Goal: Task Accomplishment & Management: Use online tool/utility

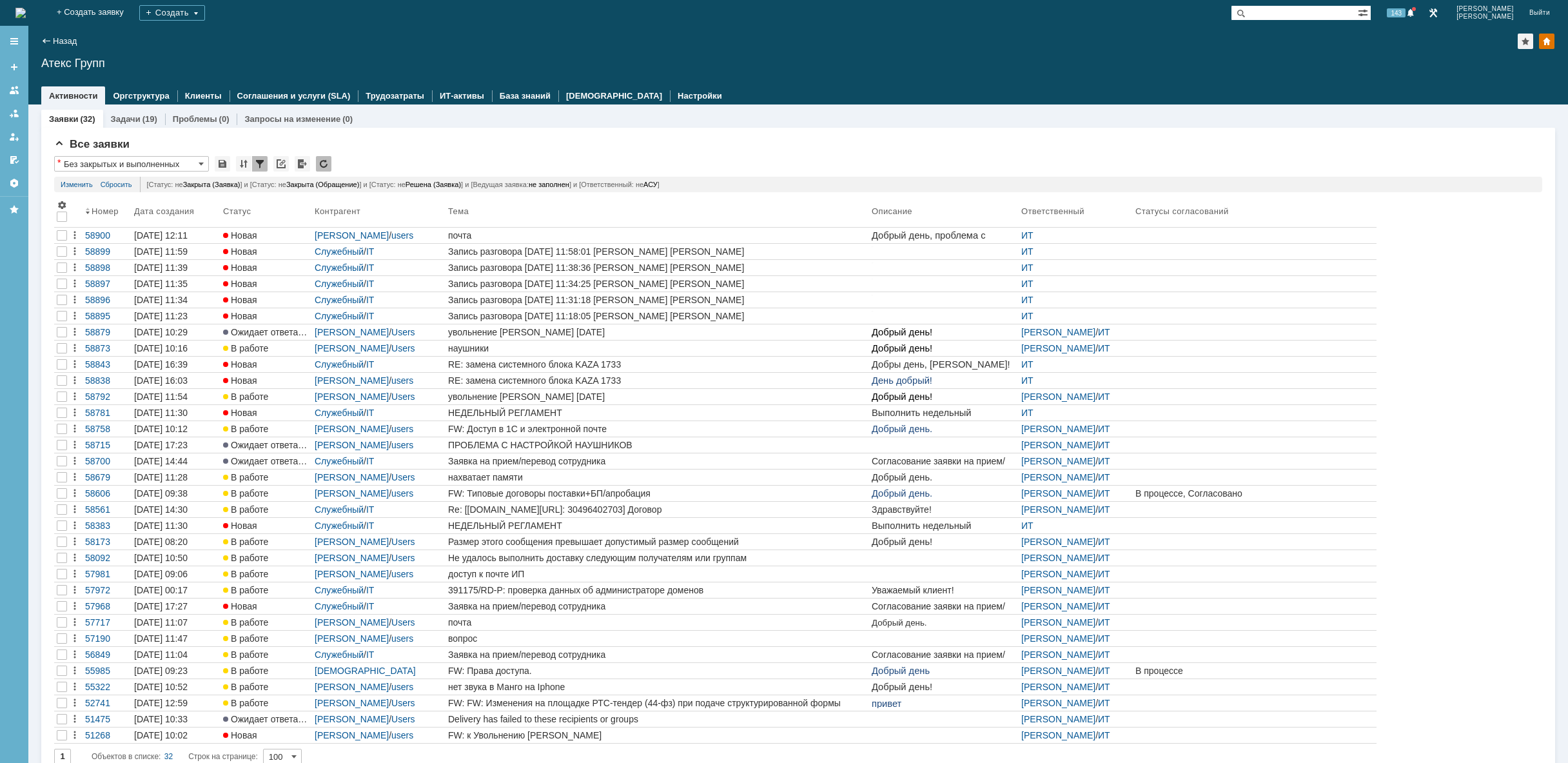
click at [26, 11] on img at bounding box center [20, 13] width 11 height 11
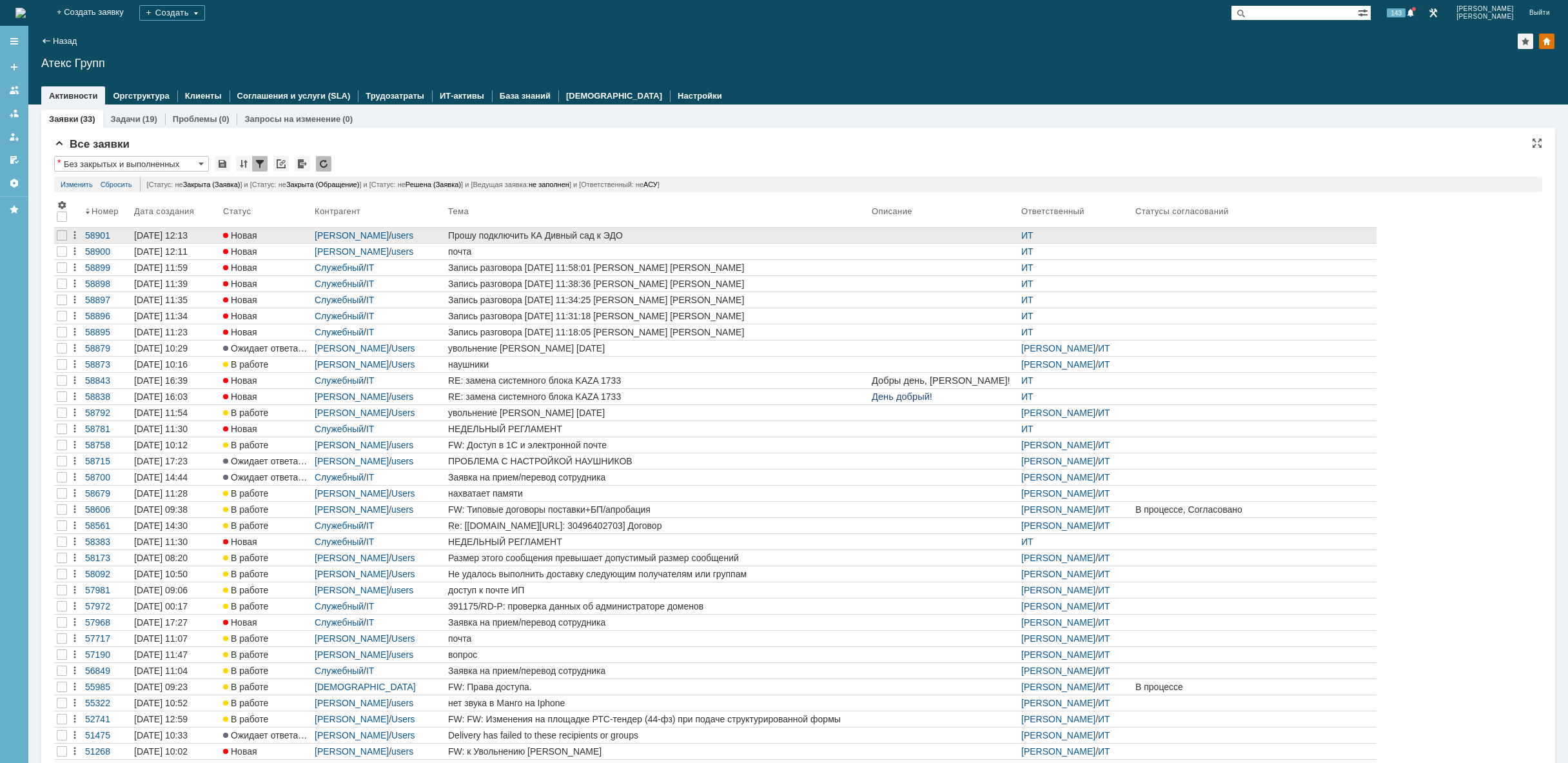
click at [745, 237] on div "Прошу подключить КА Дивный сад к ЭДО" at bounding box center [657, 235] width 419 height 11
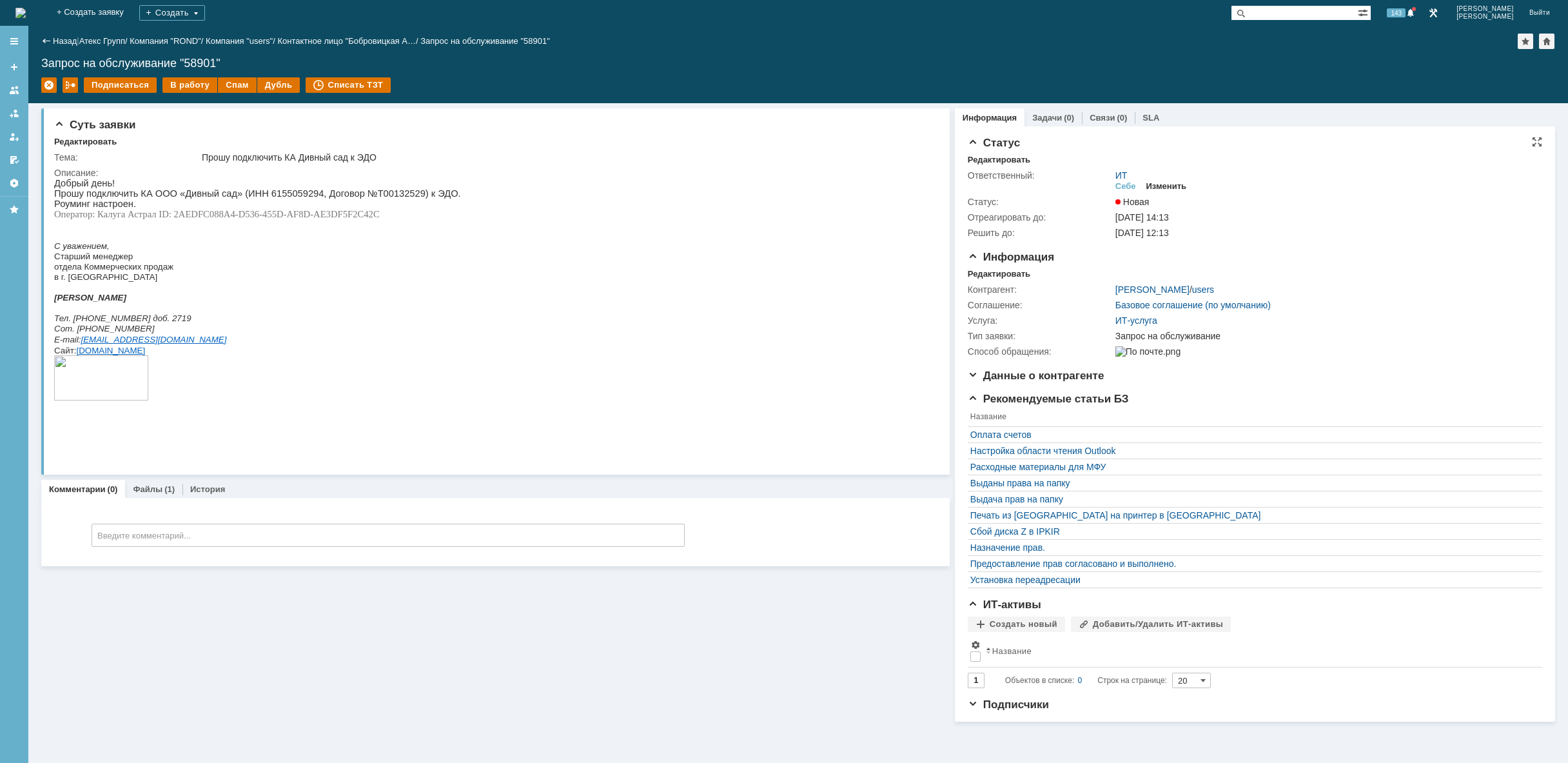
click at [1177, 187] on div "Изменить" at bounding box center [1167, 187] width 41 height 11
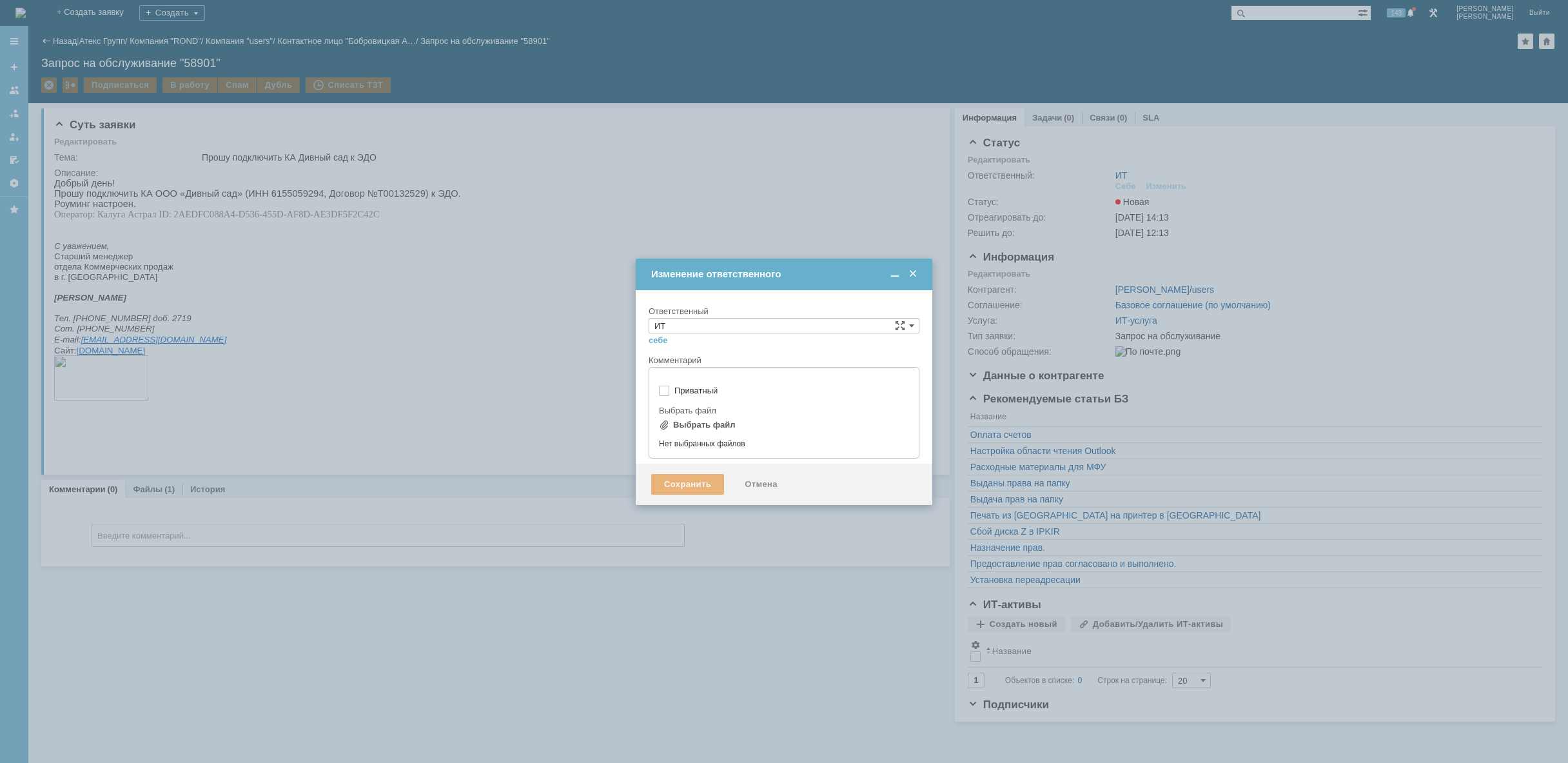
type input "[не указано]"
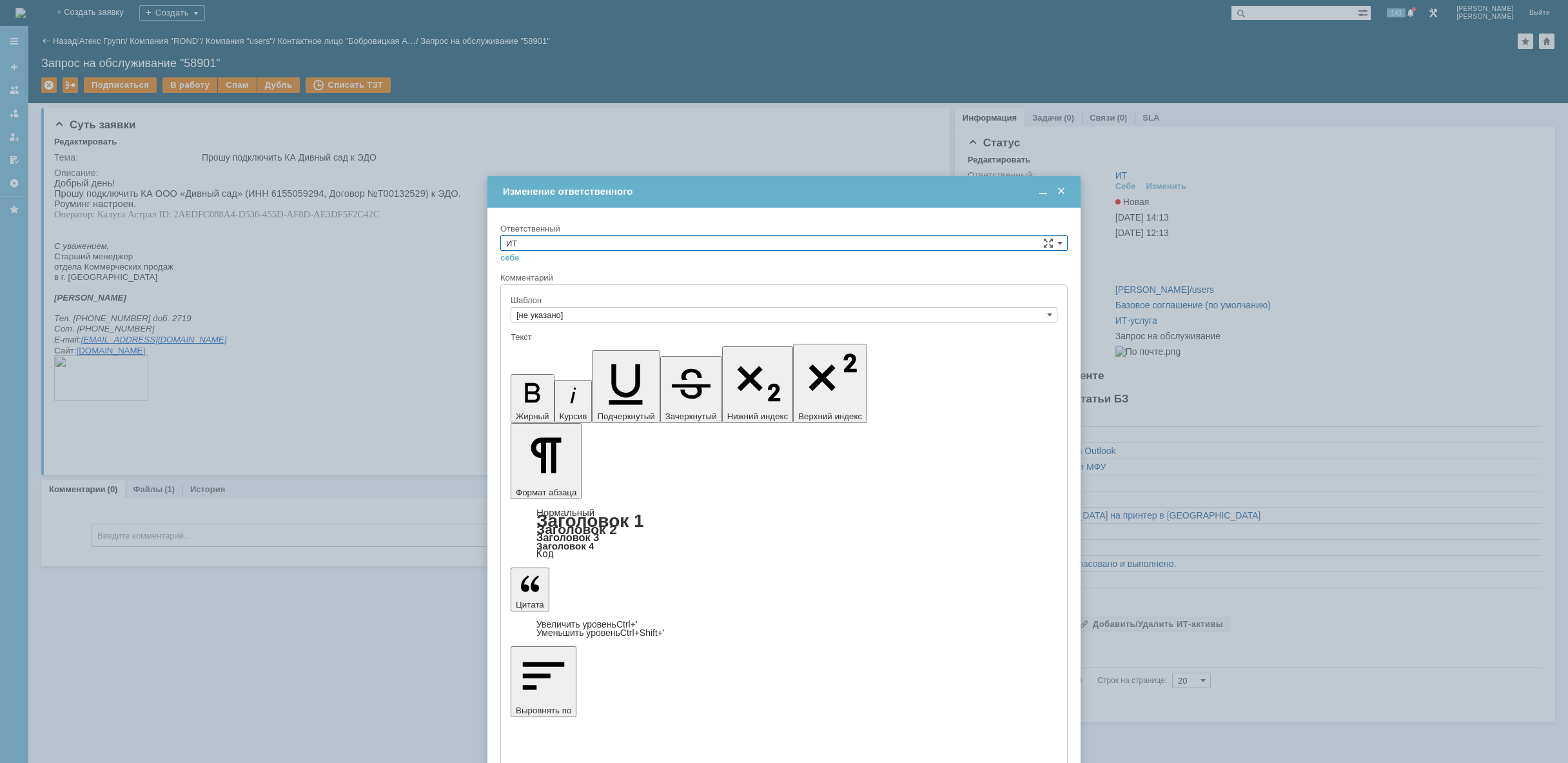
click at [833, 241] on input "ИТ" at bounding box center [784, 243] width 568 height 15
click at [666, 345] on span "АСУ" at bounding box center [784, 350] width 556 height 11
type input "АСУ"
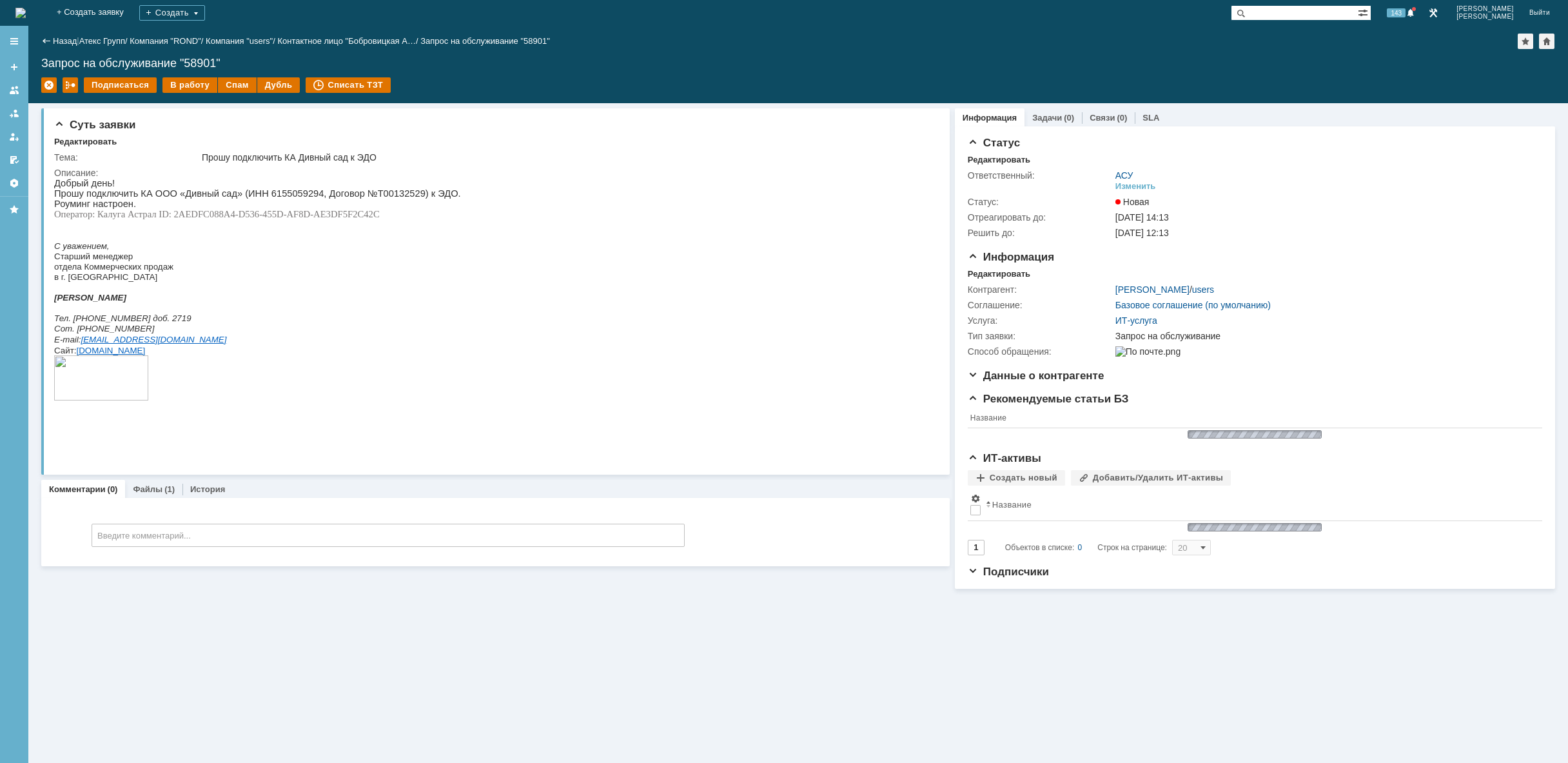
click at [26, 13] on img at bounding box center [20, 13] width 11 height 11
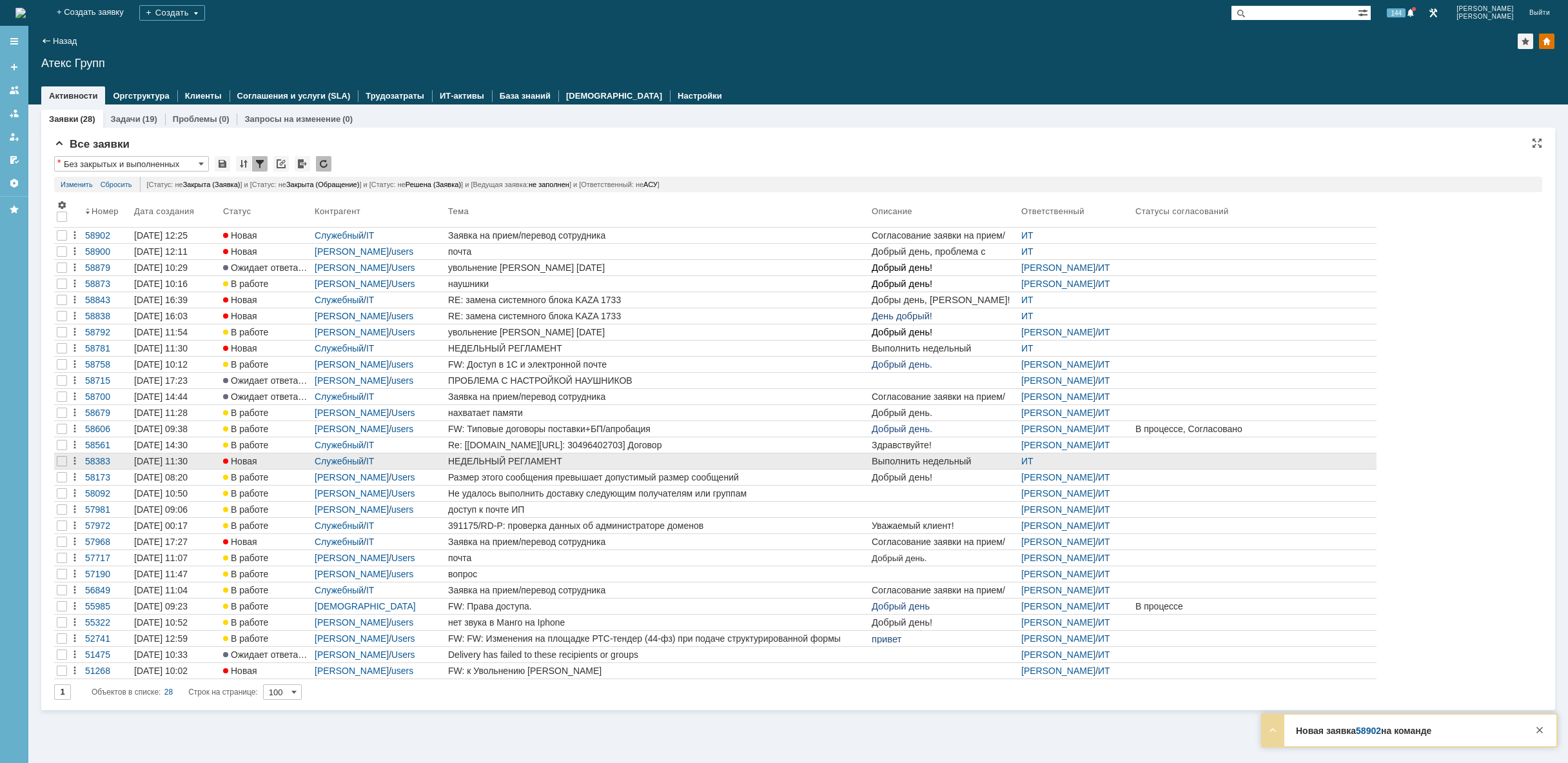
click at [575, 456] on div "НЕДЕЛЬНЫЙ РЕГЛАМЕНТ" at bounding box center [657, 461] width 419 height 11
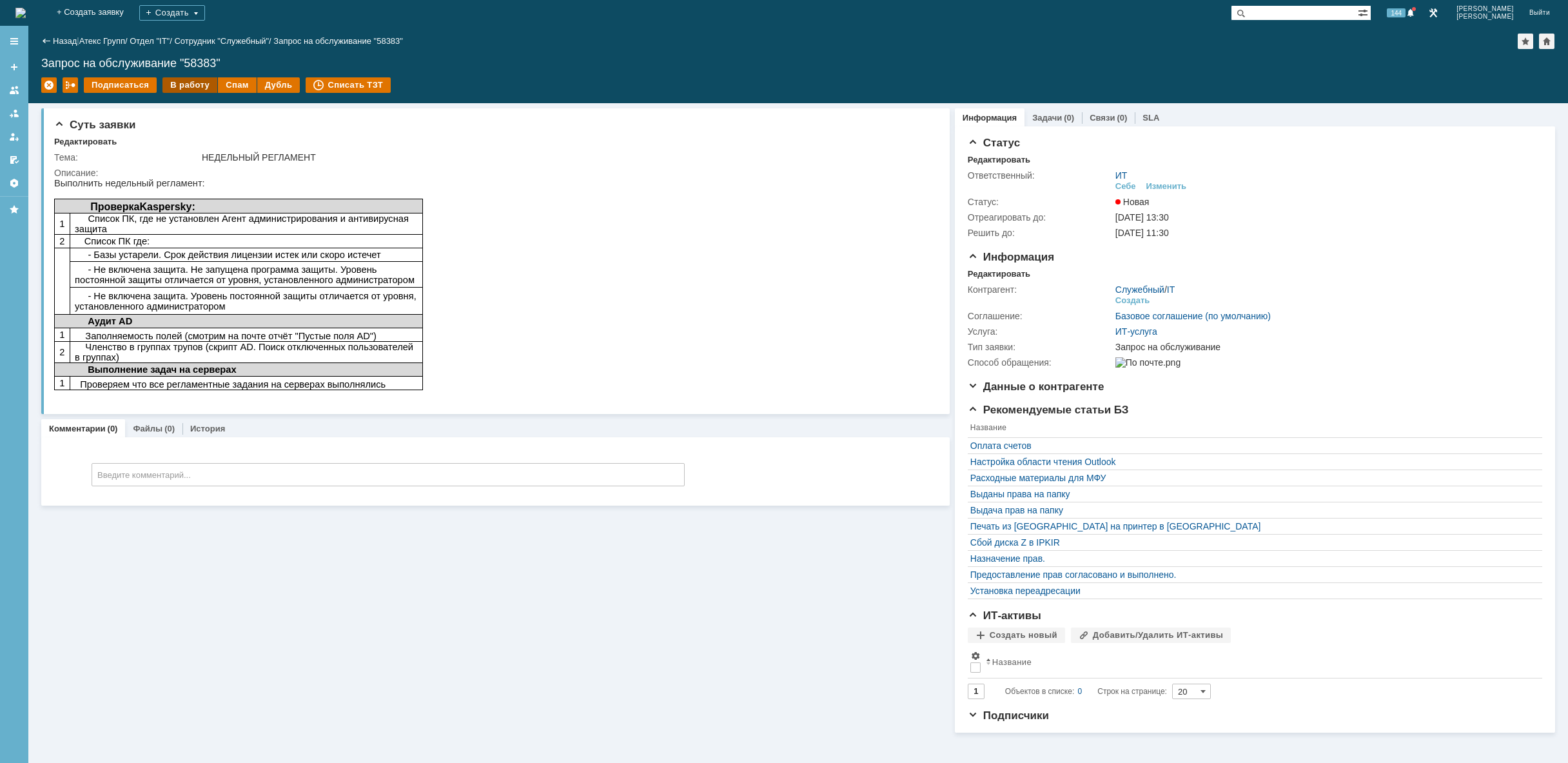
click at [186, 84] on div "В работу" at bounding box center [190, 84] width 55 height 15
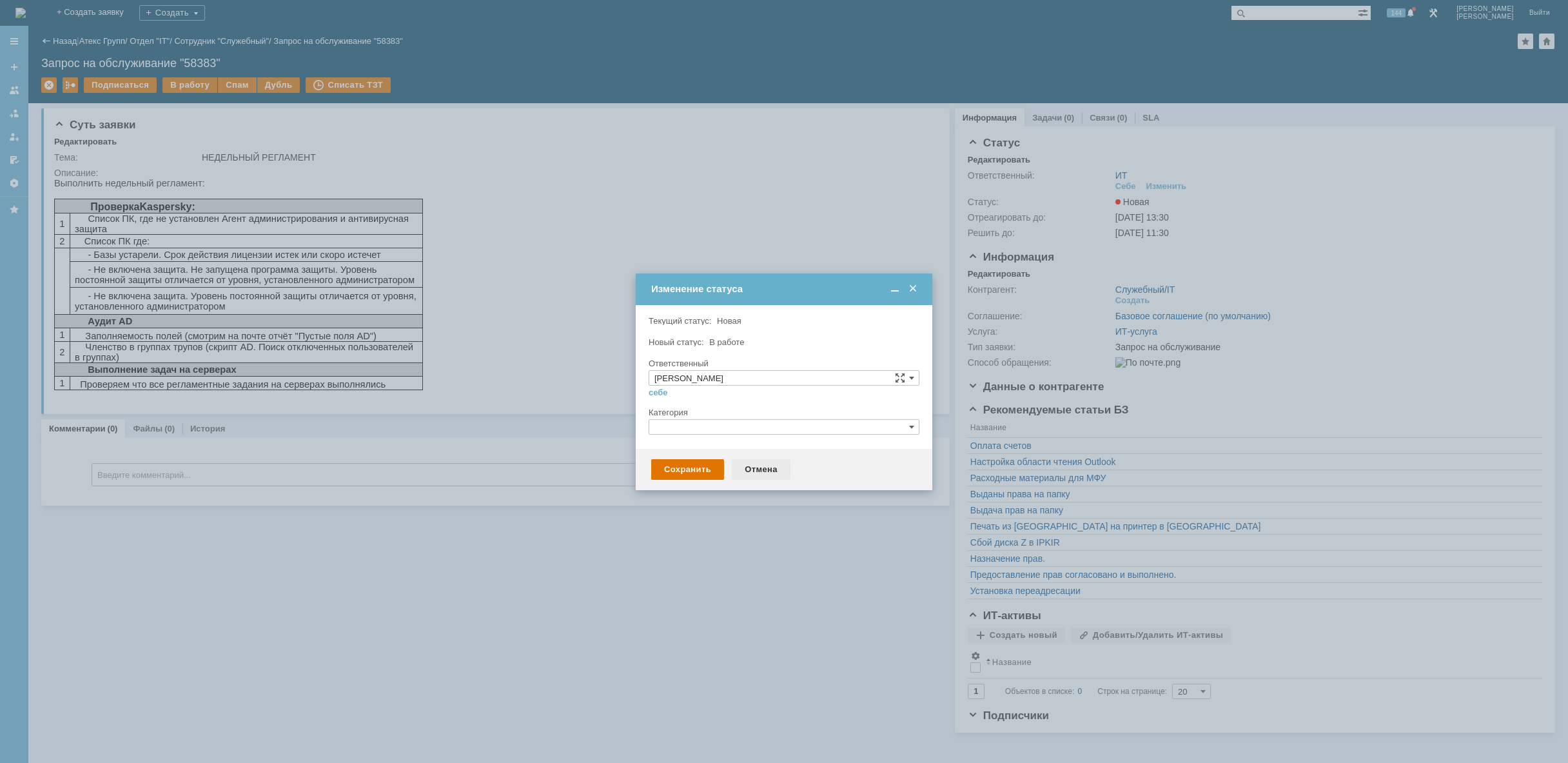
click at [769, 470] on div "Отмена" at bounding box center [761, 469] width 58 height 20
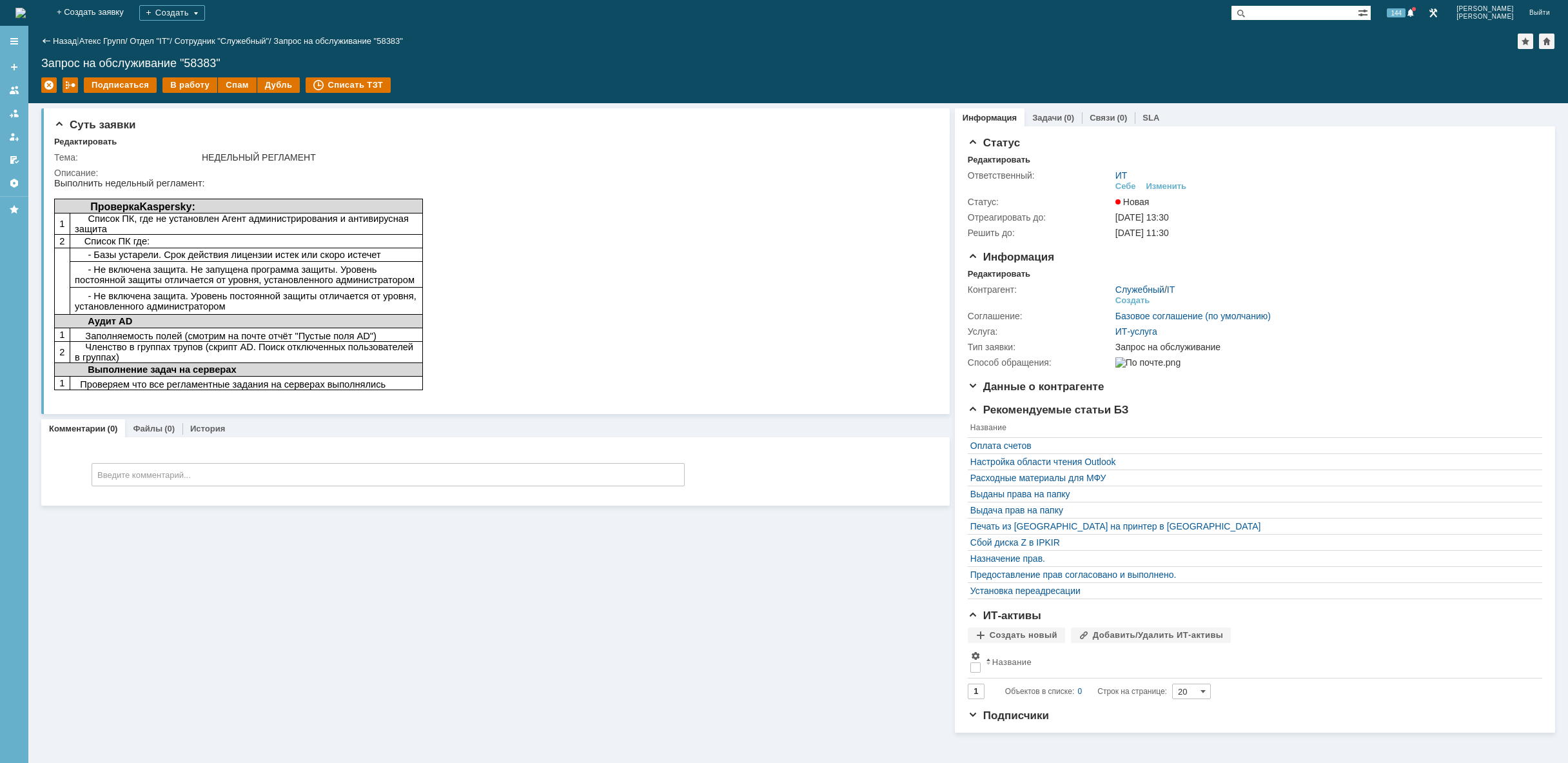
click at [26, 14] on img at bounding box center [20, 13] width 11 height 11
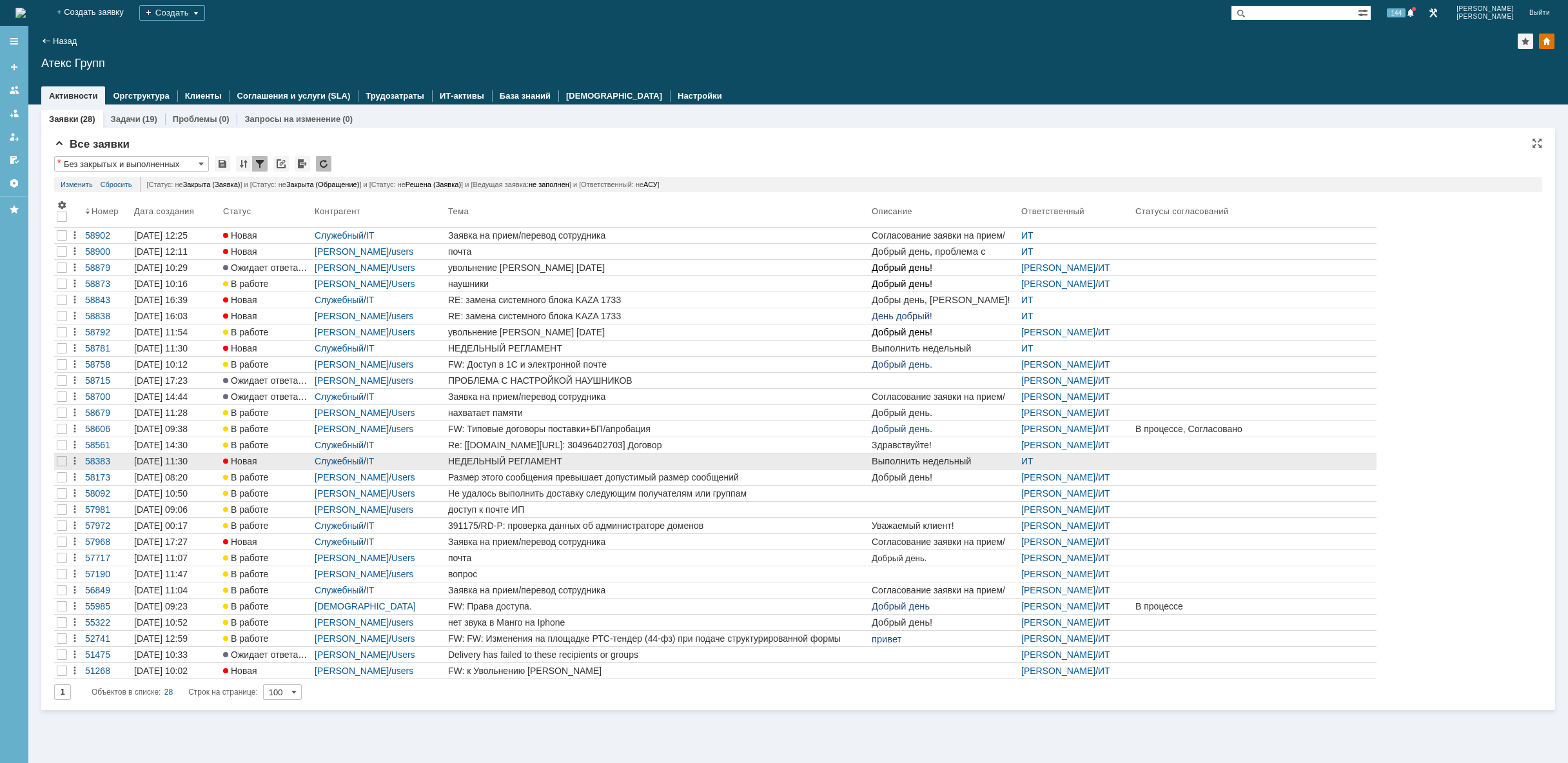
click at [614, 459] on div "НЕДЕЛЬНЫЙ РЕГЛАМЕНТ" at bounding box center [657, 461] width 419 height 11
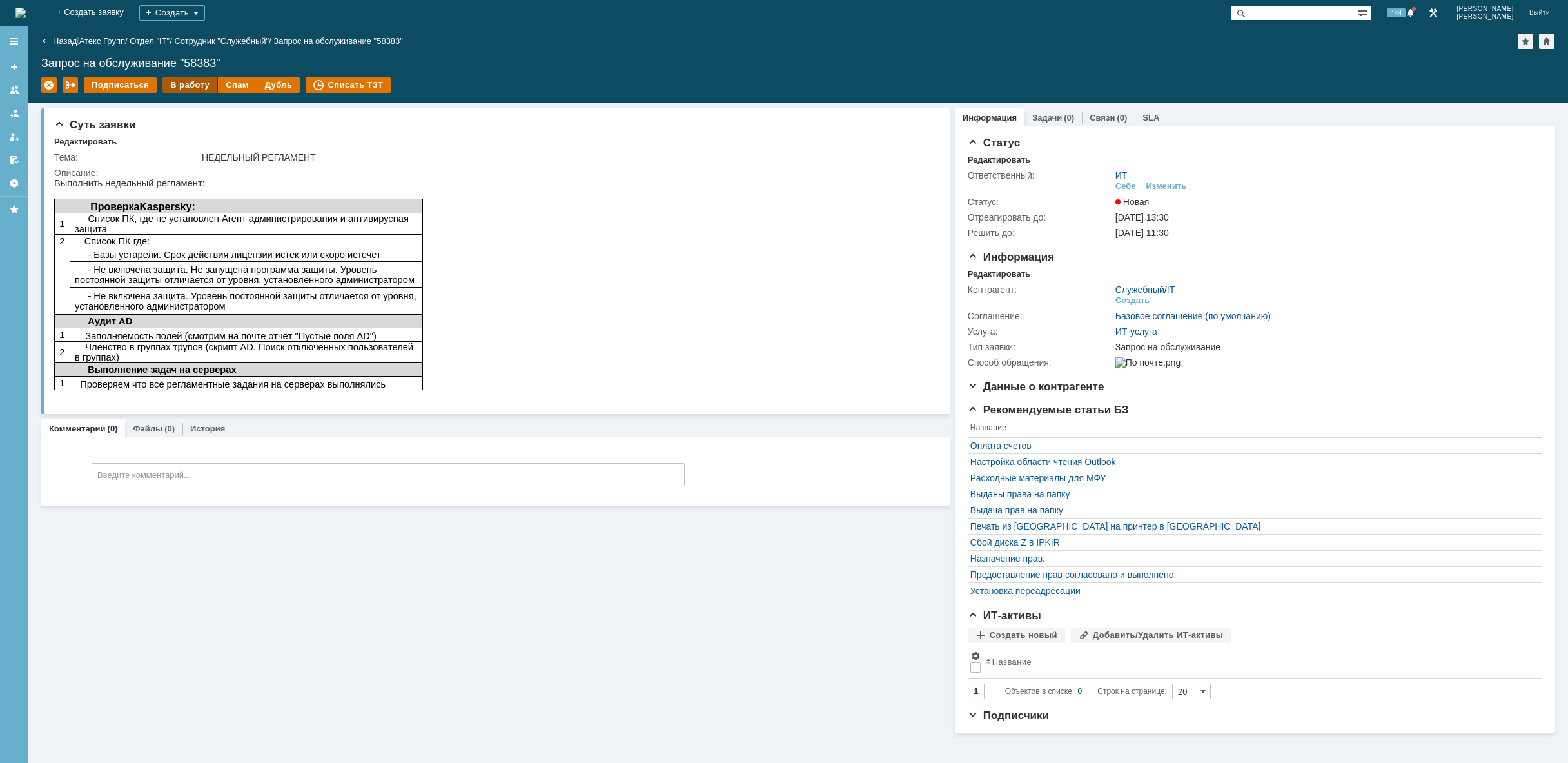
click at [165, 87] on div "В работу" at bounding box center [190, 84] width 55 height 15
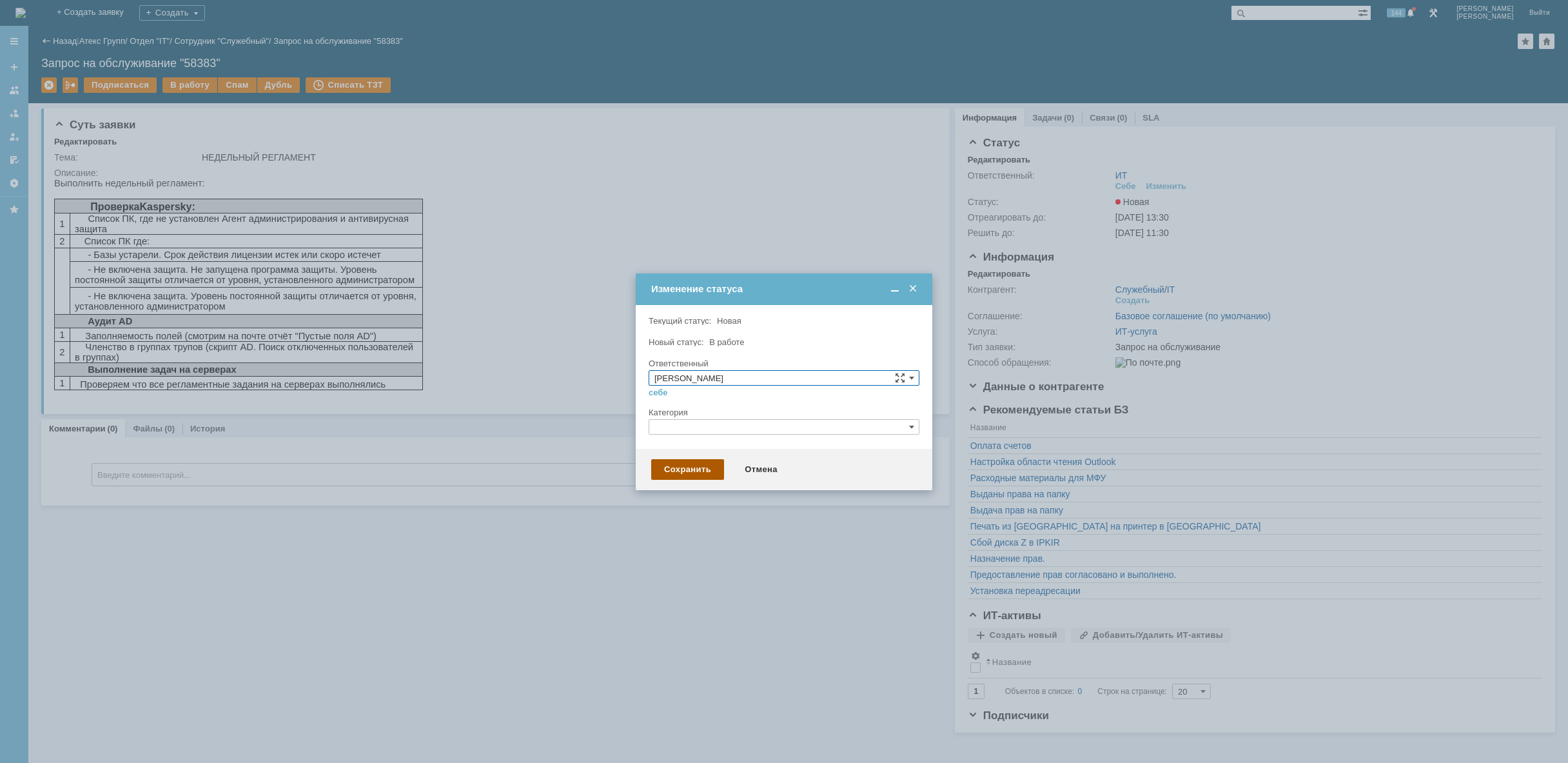
click at [662, 469] on div "Сохранить" at bounding box center [688, 469] width 73 height 20
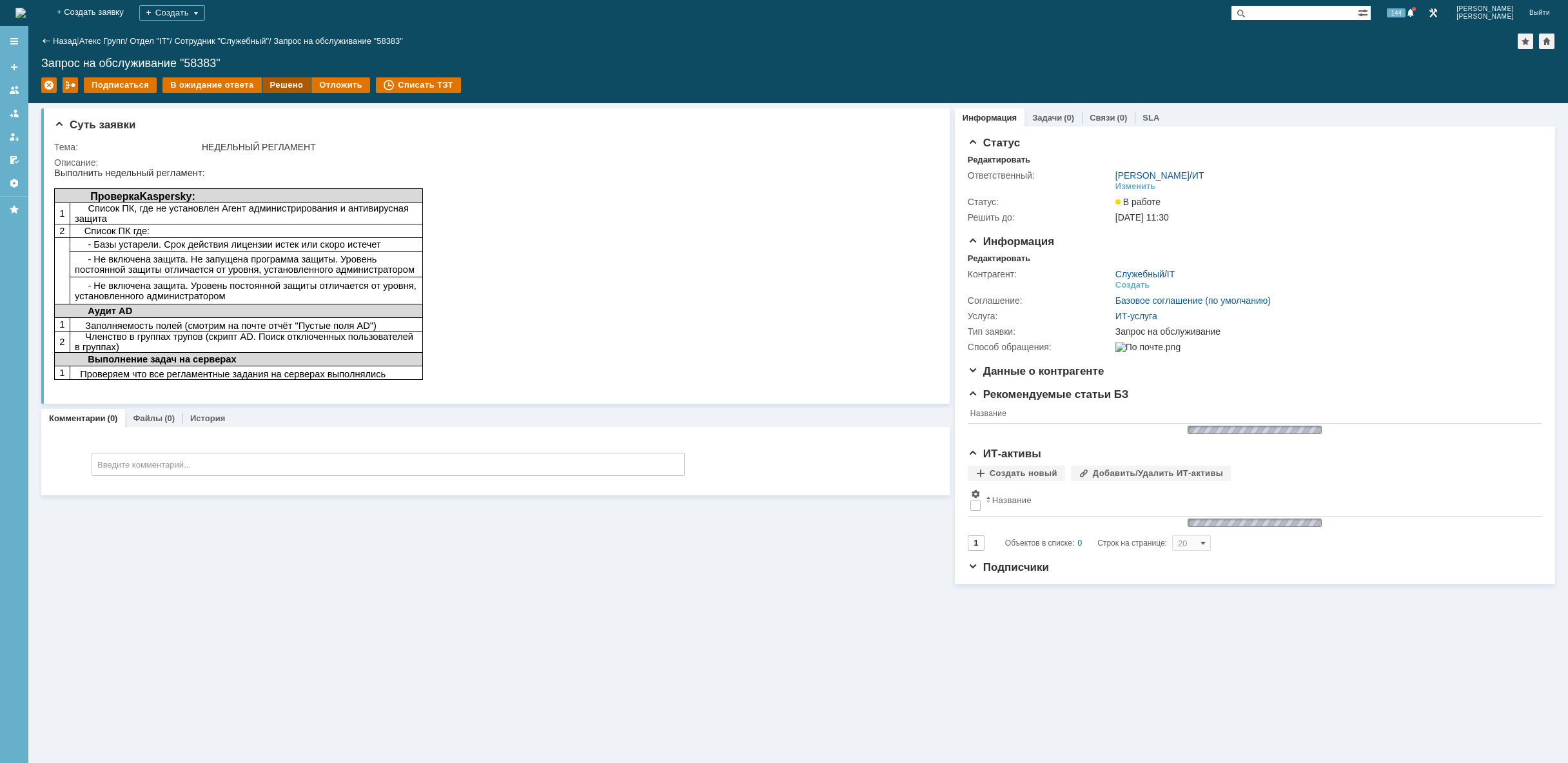
click at [288, 83] on div "Решено" at bounding box center [286, 84] width 49 height 15
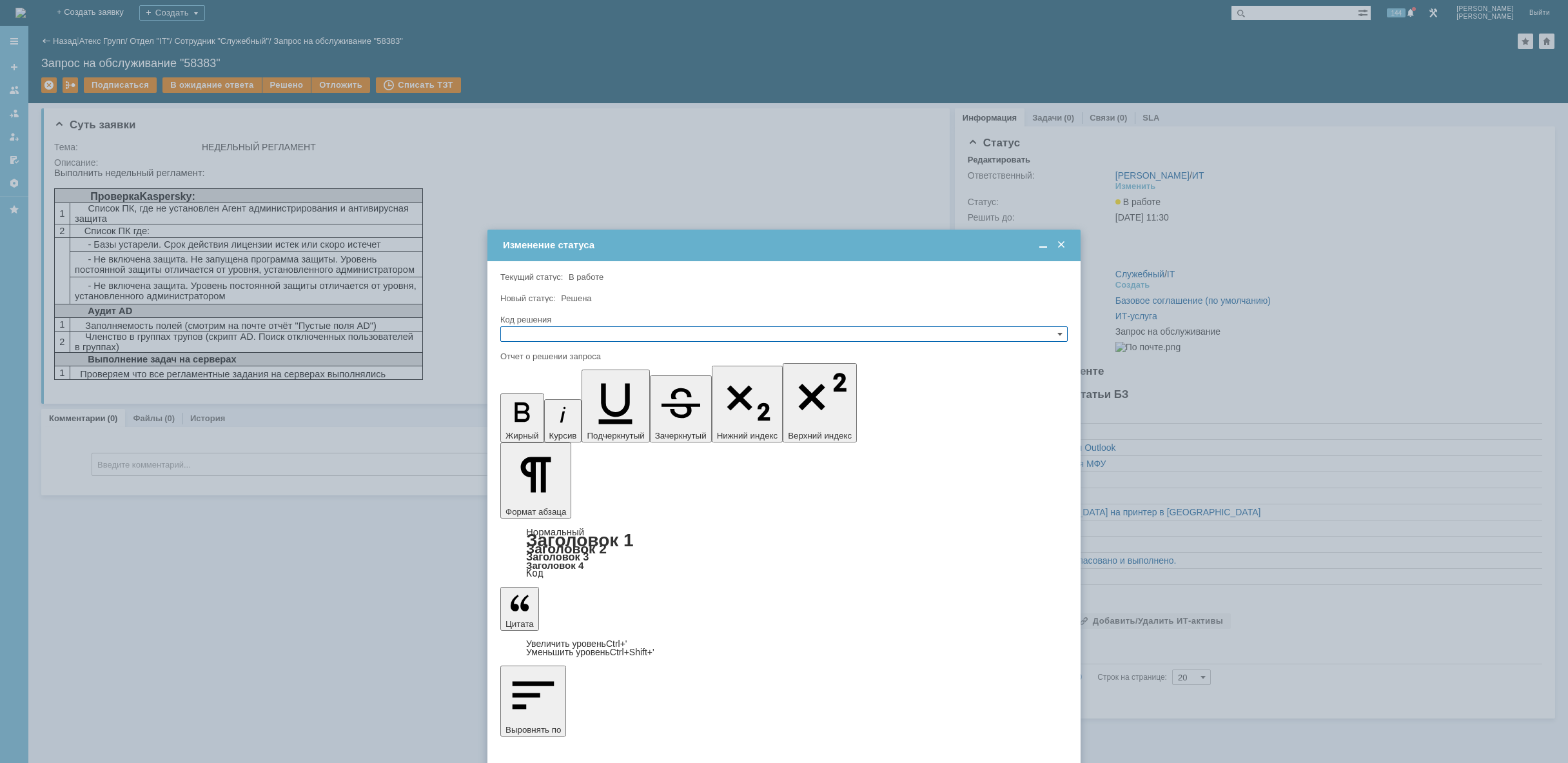
click at [580, 332] on input "text" at bounding box center [784, 334] width 568 height 15
click at [547, 402] on div "Решено" at bounding box center [784, 396] width 566 height 14
type input "Решено"
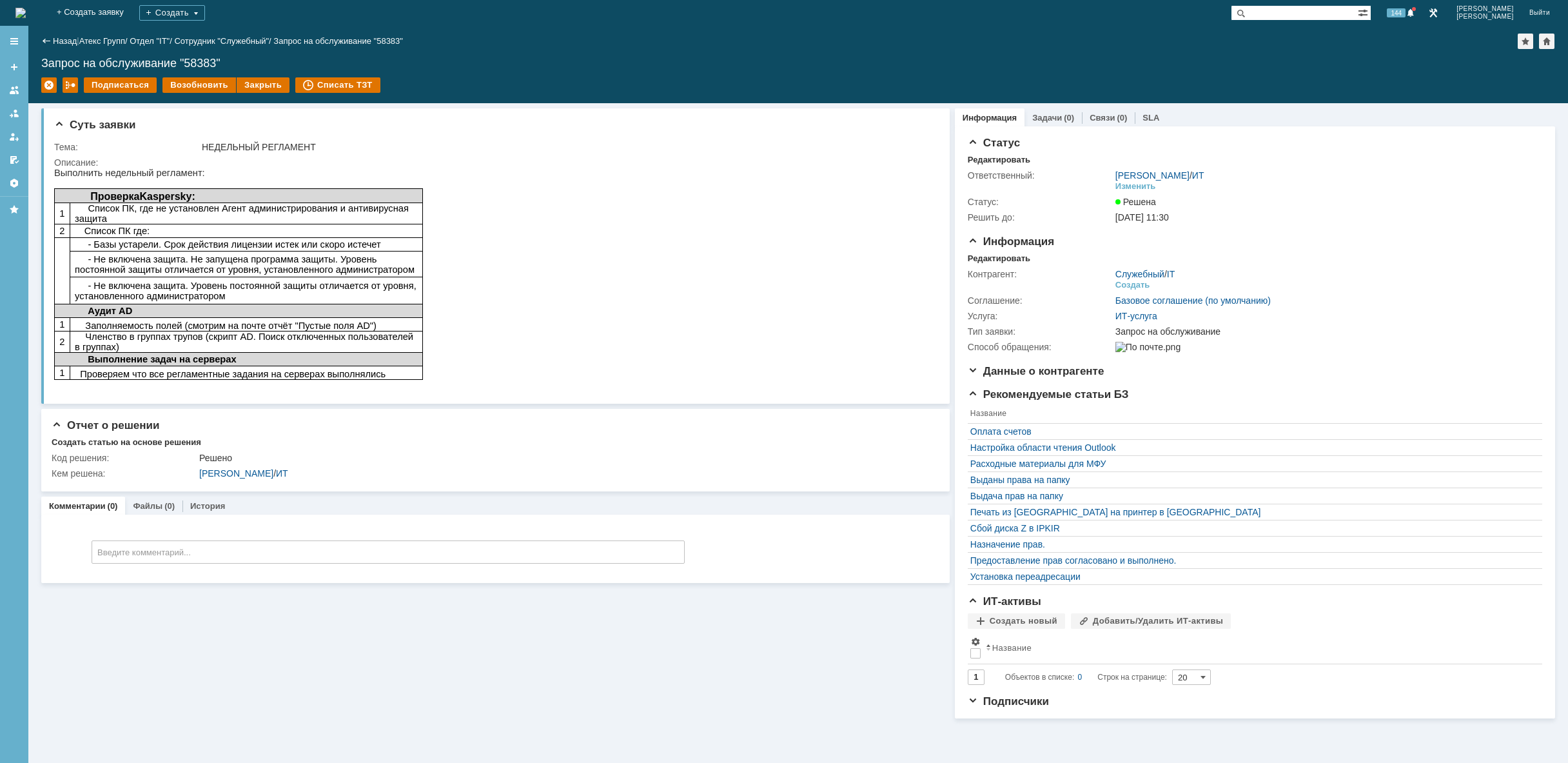
click at [26, 9] on img at bounding box center [20, 13] width 11 height 11
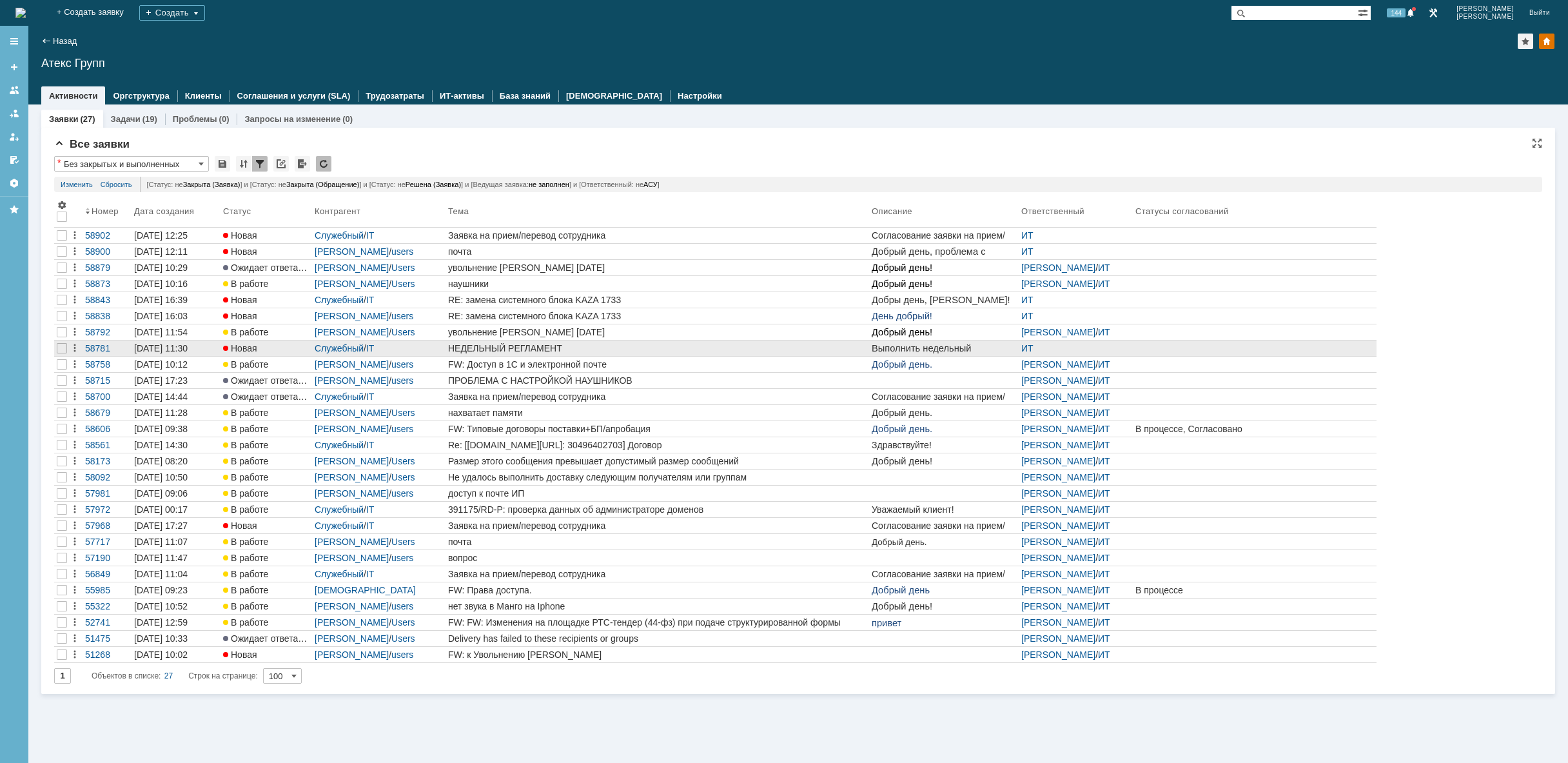
click at [649, 347] on div "НЕДЕЛЬНЫЙ РЕГЛАМЕНТ" at bounding box center [657, 348] width 419 height 11
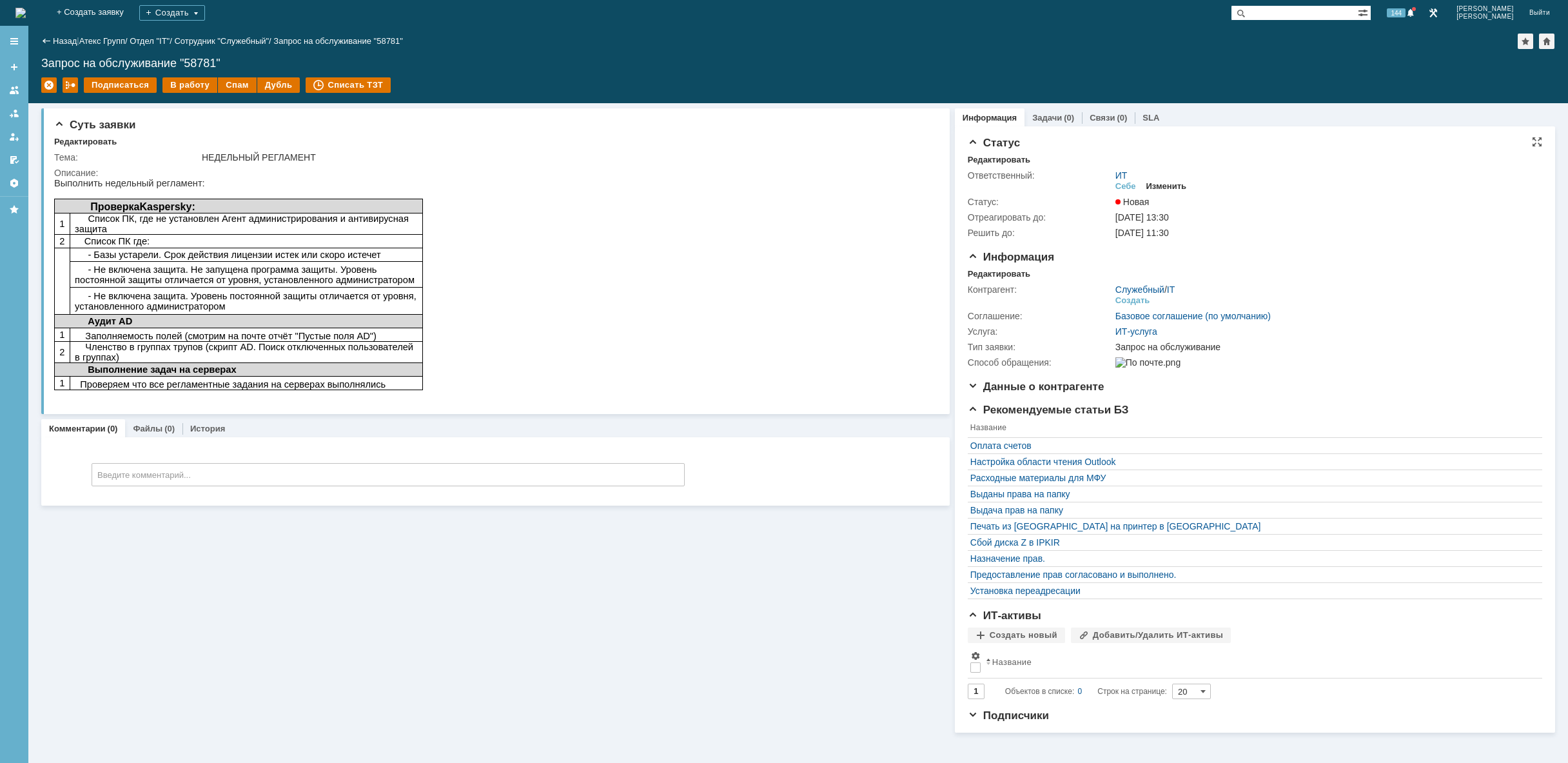
click at [1164, 181] on div "Изменить" at bounding box center [1167, 187] width 41 height 11
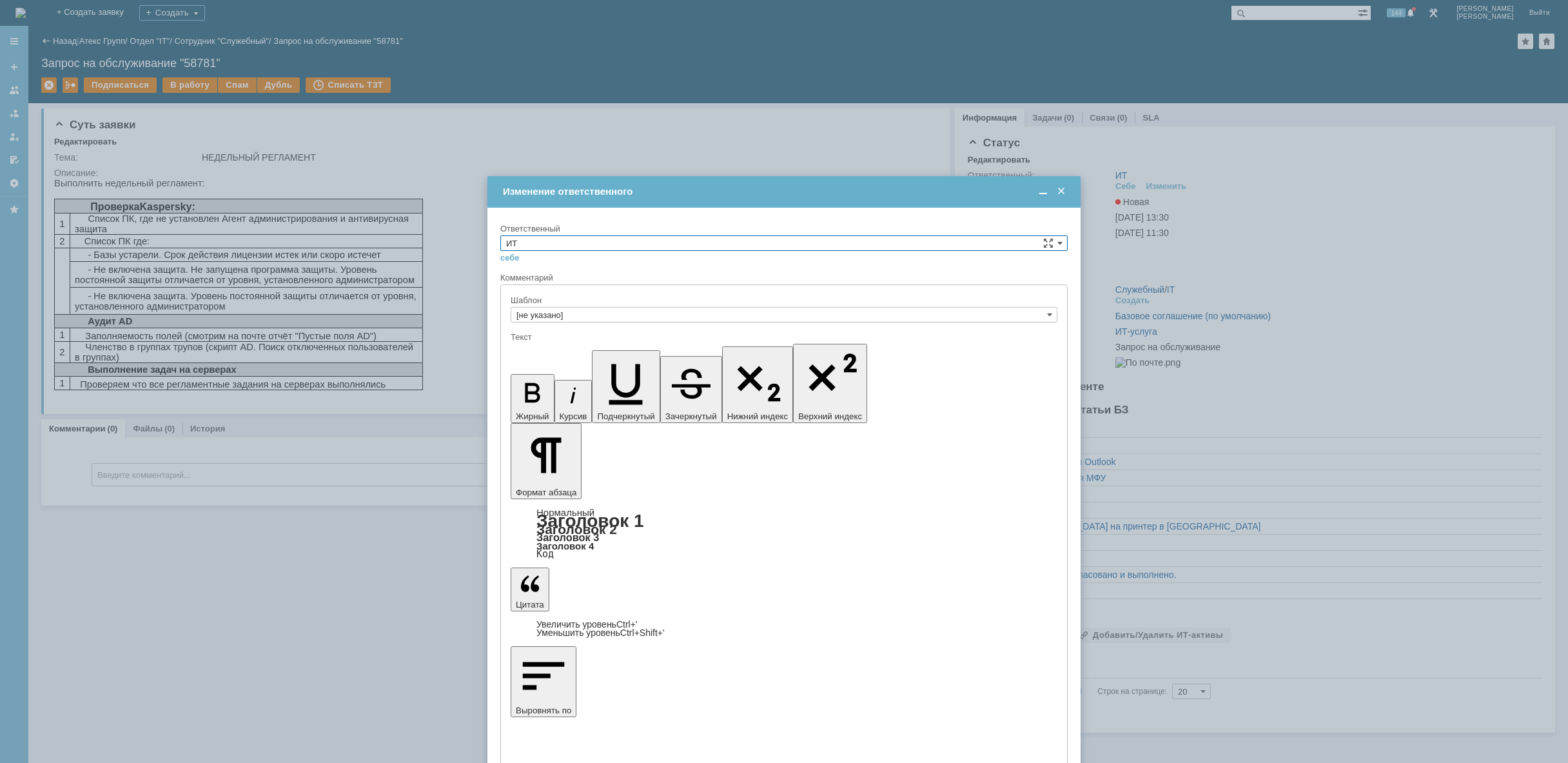
click at [663, 243] on input "ИТ" at bounding box center [784, 243] width 568 height 15
click at [574, 293] on span "[PERSON_NAME]" at bounding box center [784, 290] width 556 height 11
type input "[PERSON_NAME]"
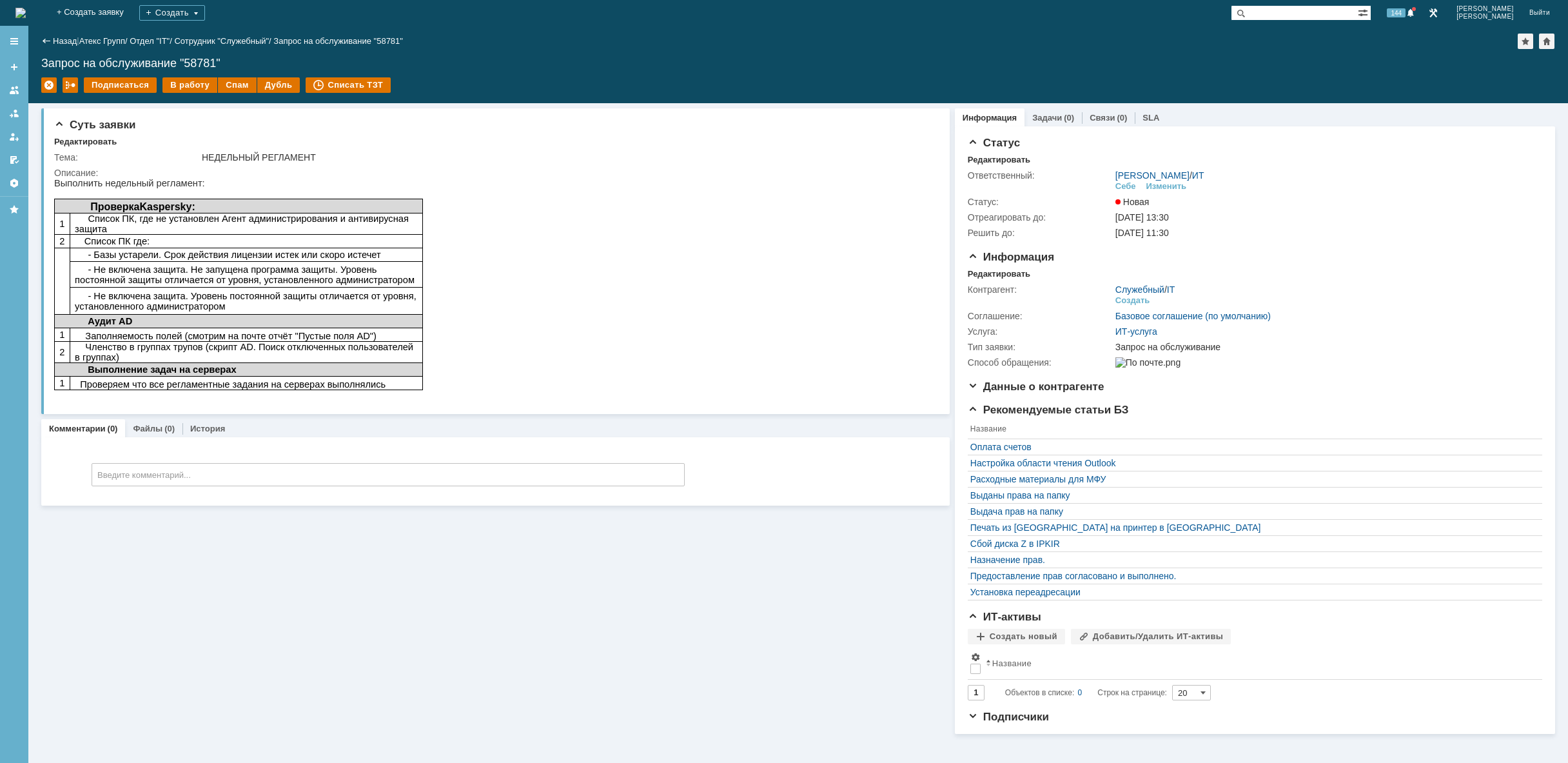
click at [26, 11] on img at bounding box center [20, 13] width 11 height 11
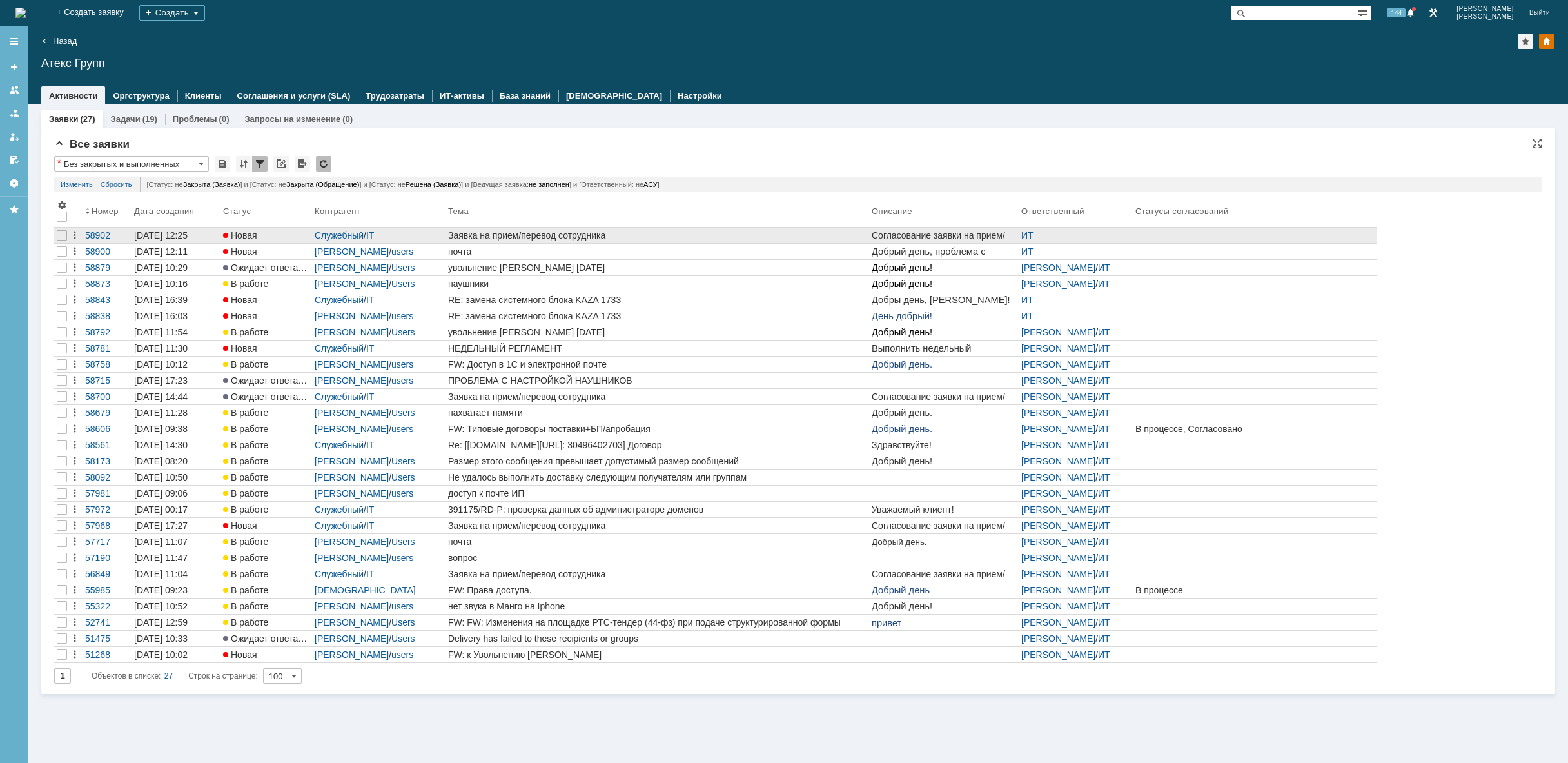
click at [645, 235] on div "Заявка на прием/перевод сотрудника" at bounding box center [657, 235] width 419 height 11
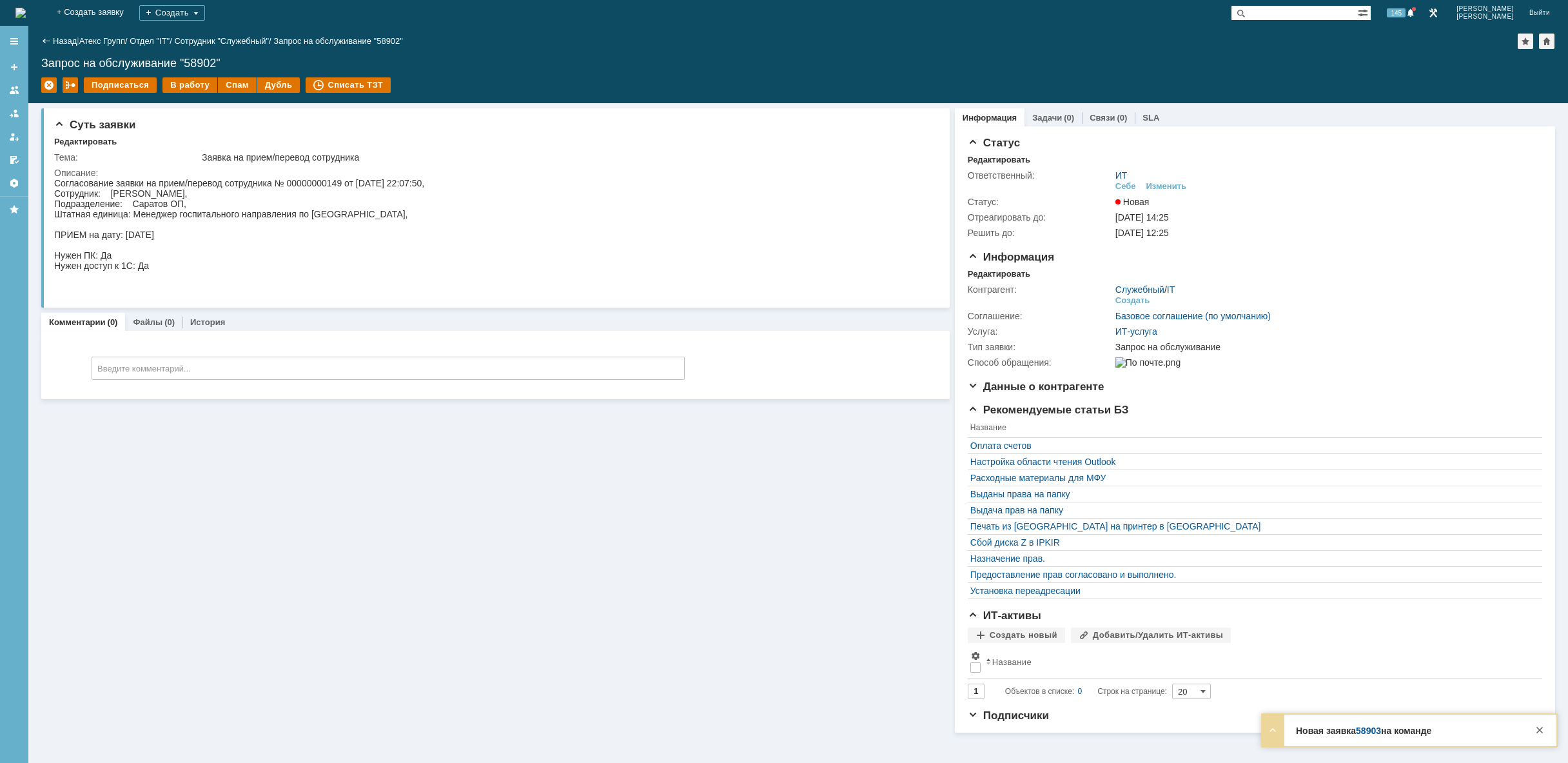
click at [26, 18] on img at bounding box center [20, 13] width 11 height 11
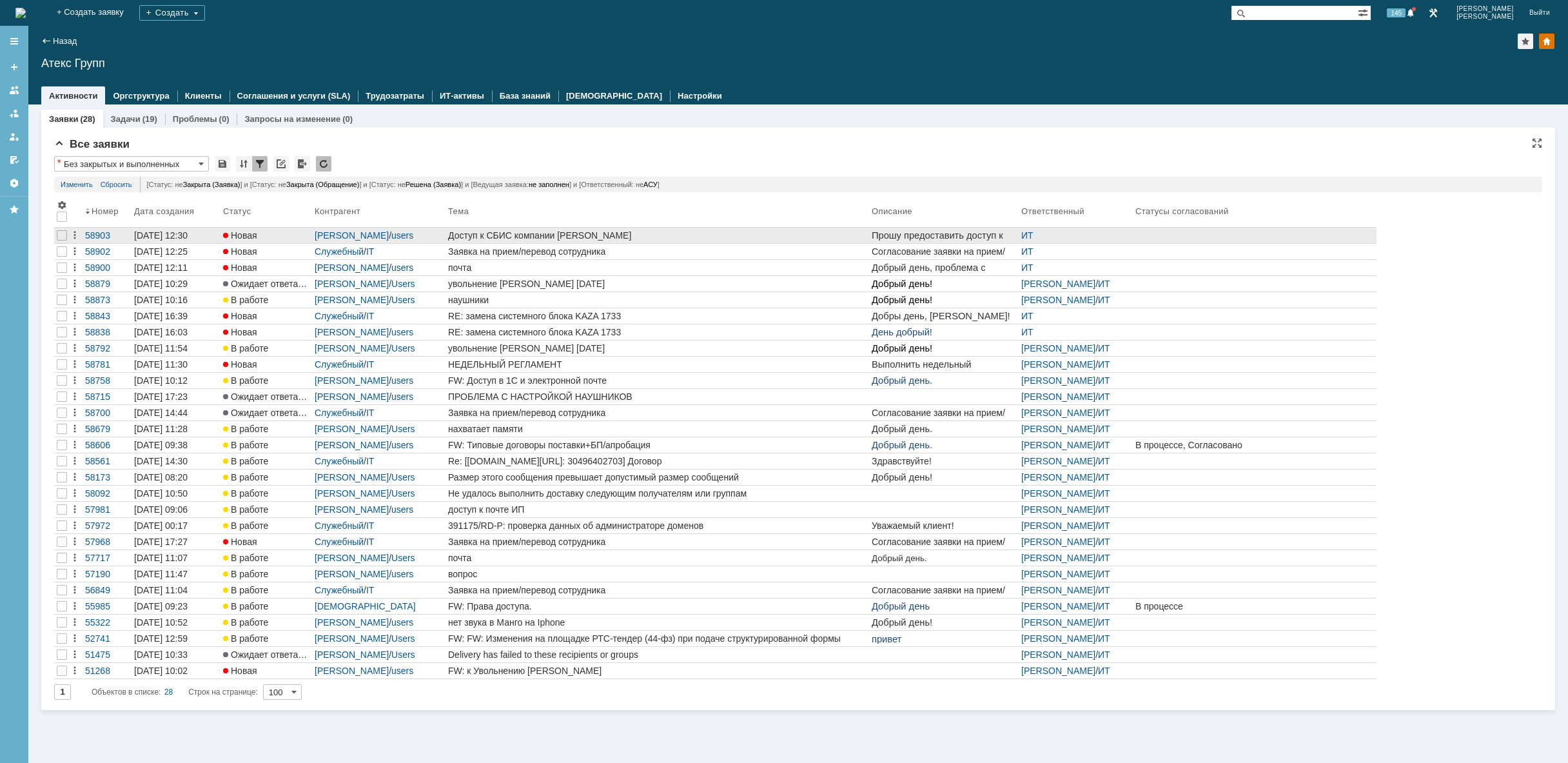
click at [557, 235] on div "Доступ к СБИС компании [PERSON_NAME]" at bounding box center [657, 235] width 419 height 11
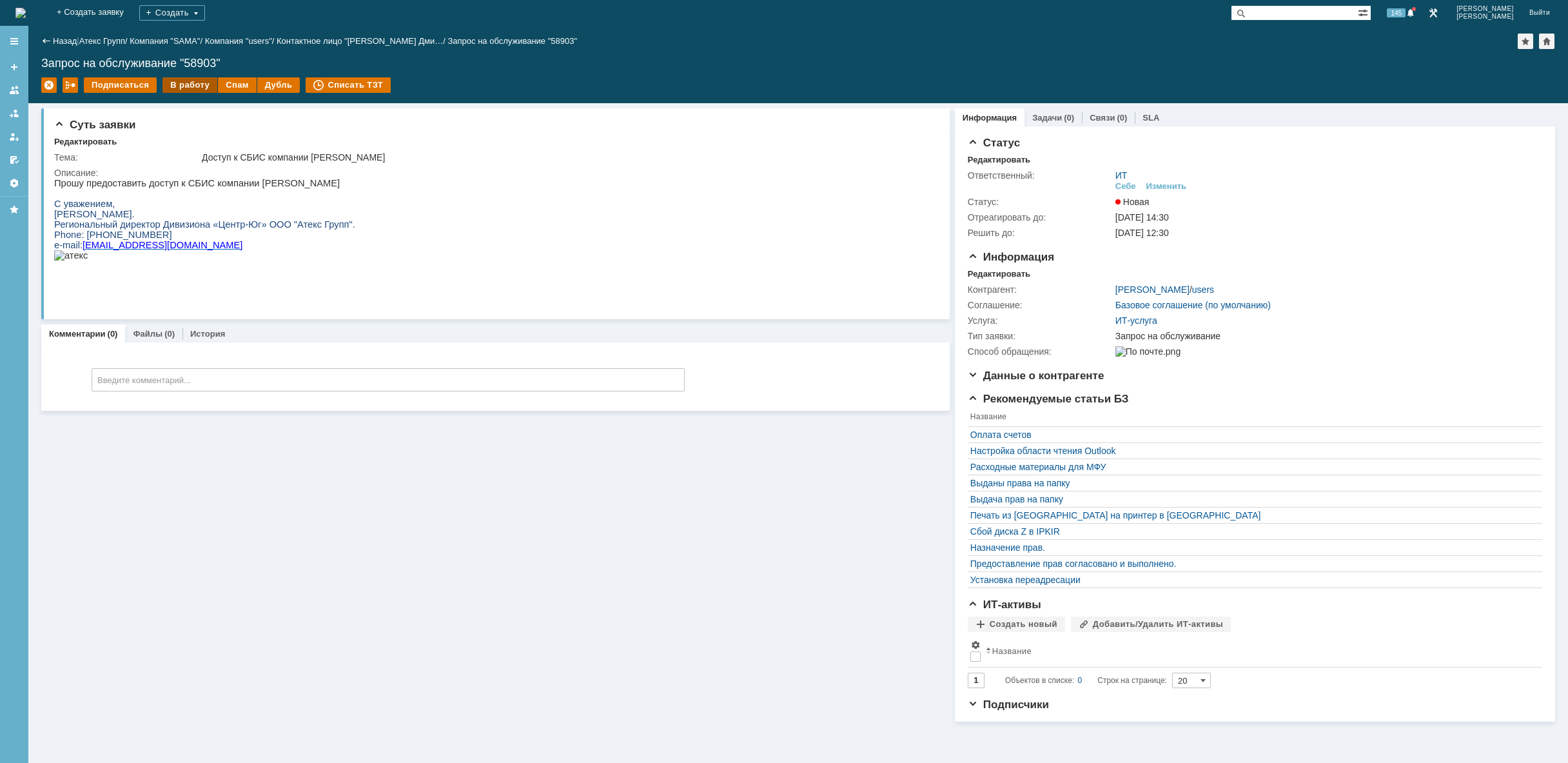
click at [182, 84] on div "В работу" at bounding box center [190, 84] width 55 height 15
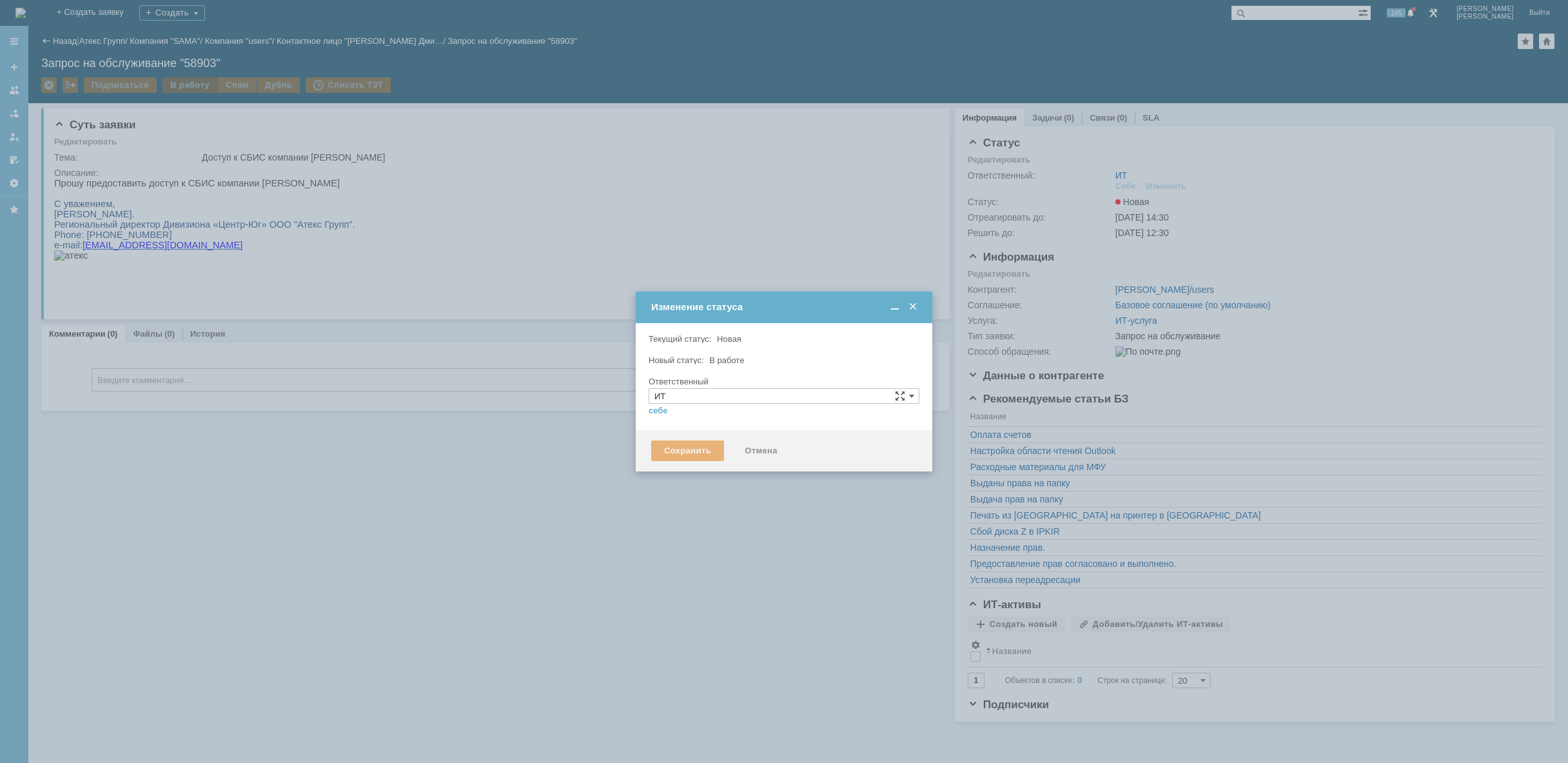
type input "[PERSON_NAME]"
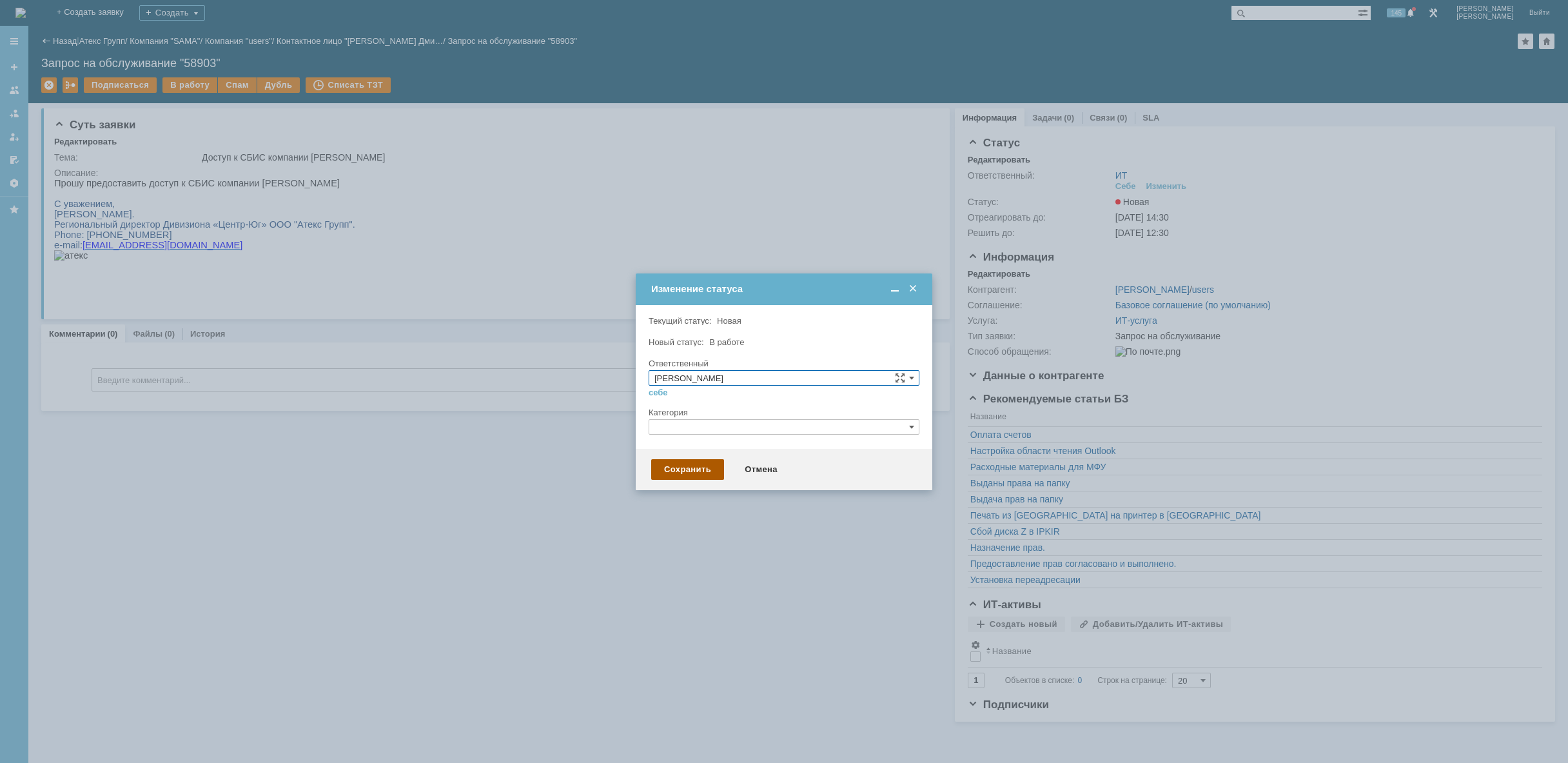
click at [697, 466] on div "Сохранить" at bounding box center [688, 469] width 73 height 20
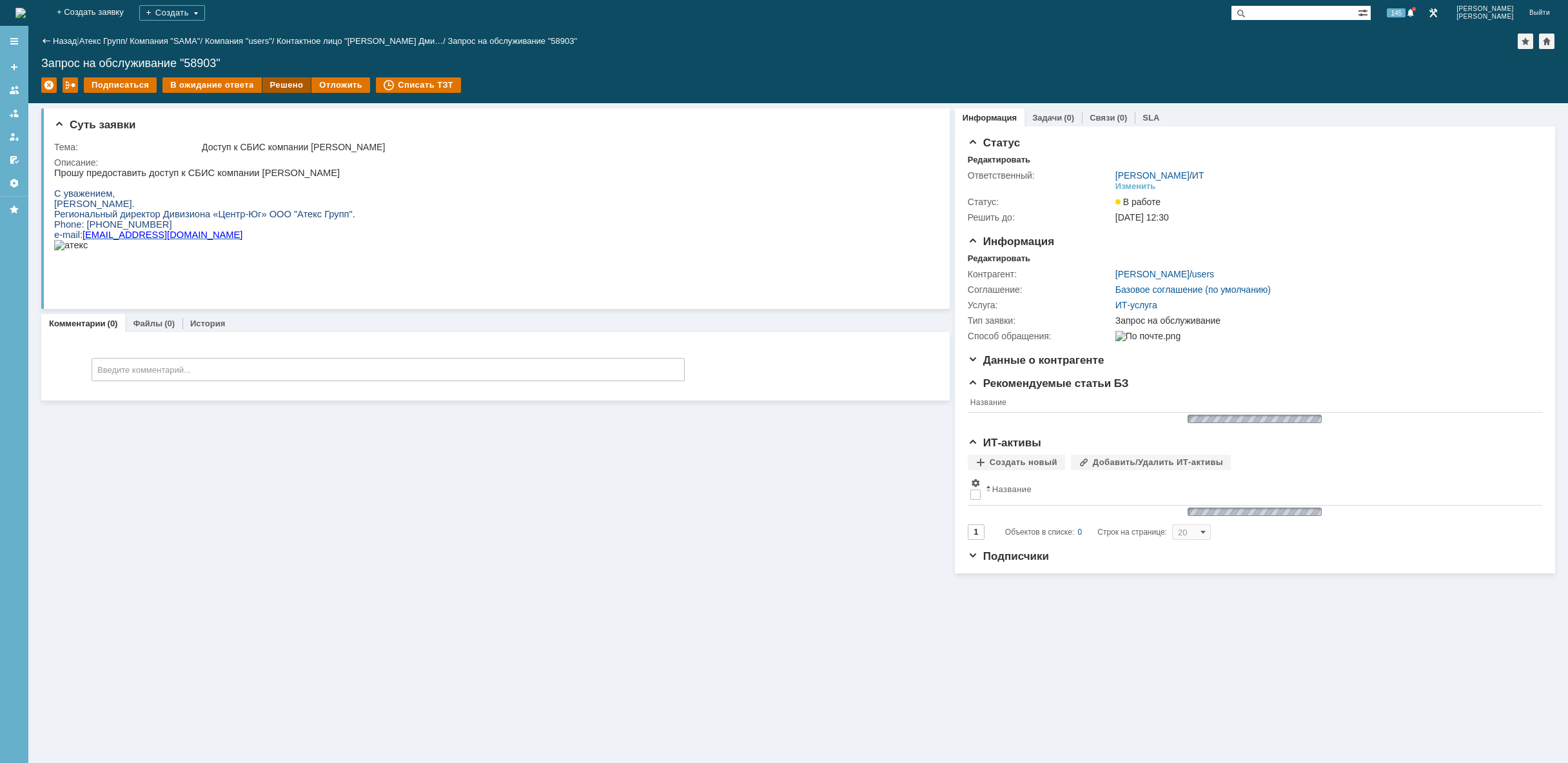
click at [282, 81] on div "Решено" at bounding box center [286, 84] width 49 height 15
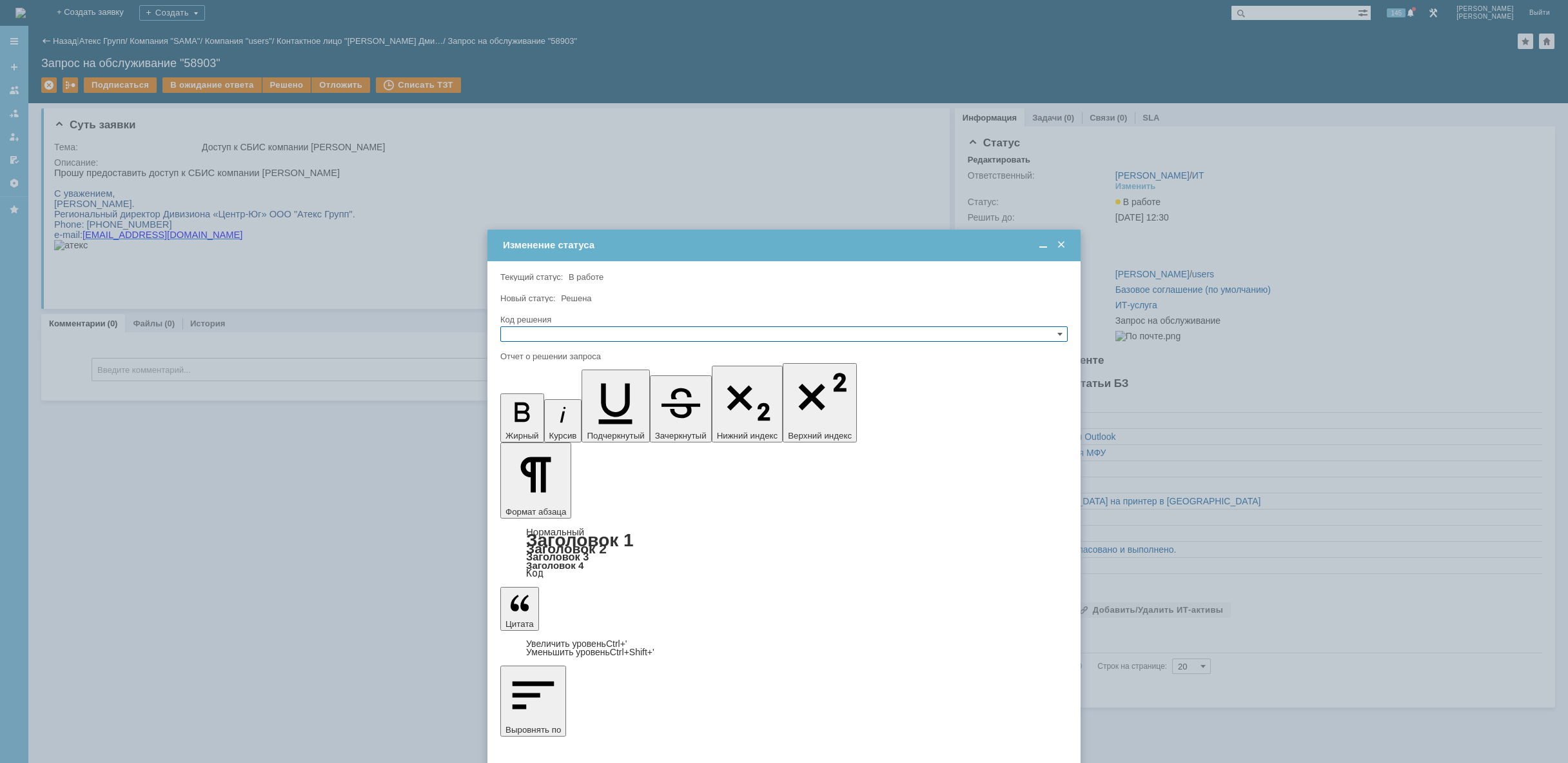
drag, startPoint x: 561, startPoint y: 321, endPoint x: 572, endPoint y: 333, distance: 16.3
click at [562, 321] on div "Код решения" at bounding box center [783, 319] width 565 height 8
click at [575, 337] on input "text" at bounding box center [784, 334] width 568 height 15
click at [549, 396] on span "Решено" at bounding box center [784, 396] width 556 height 11
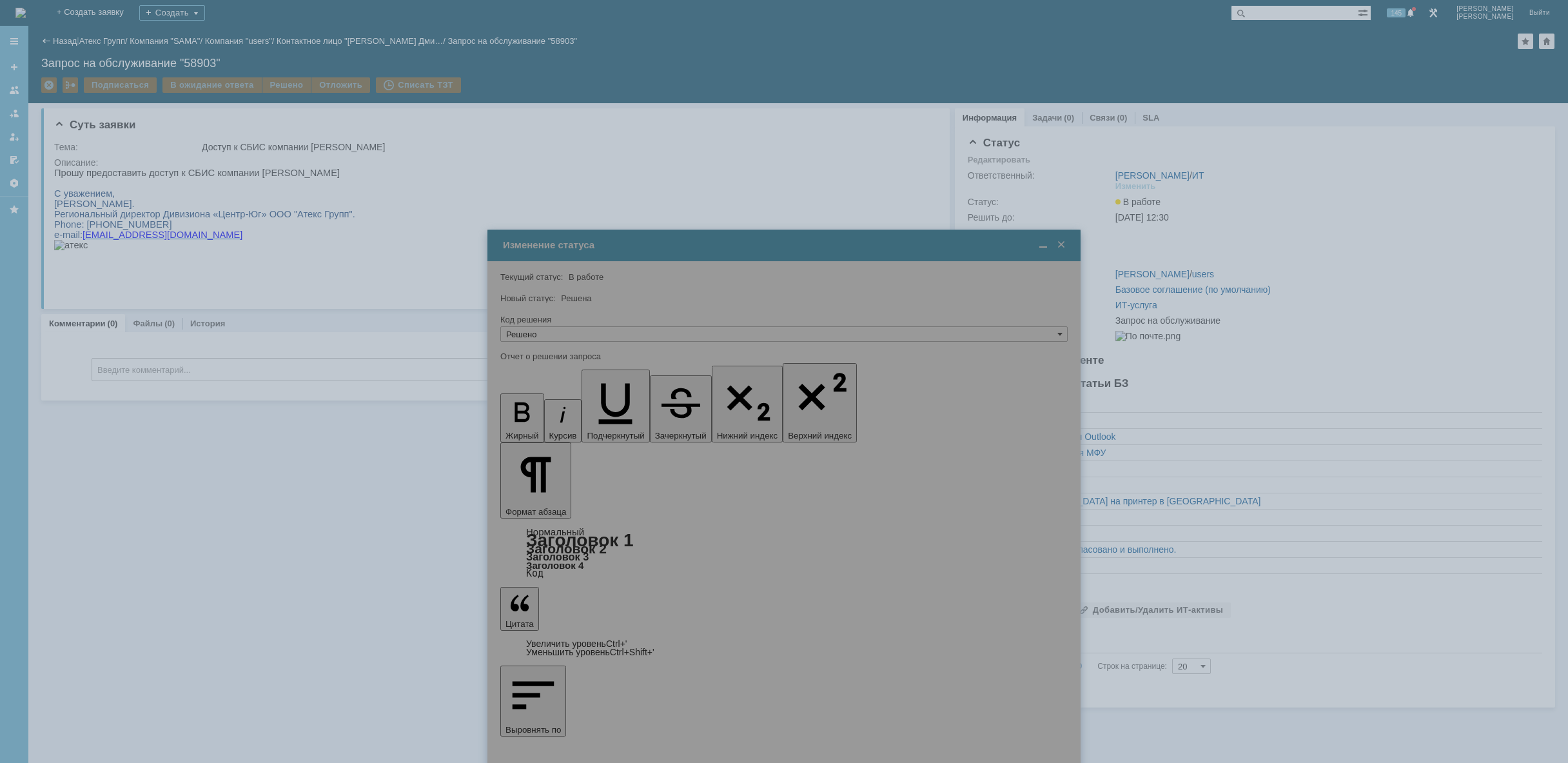
type input "Решено"
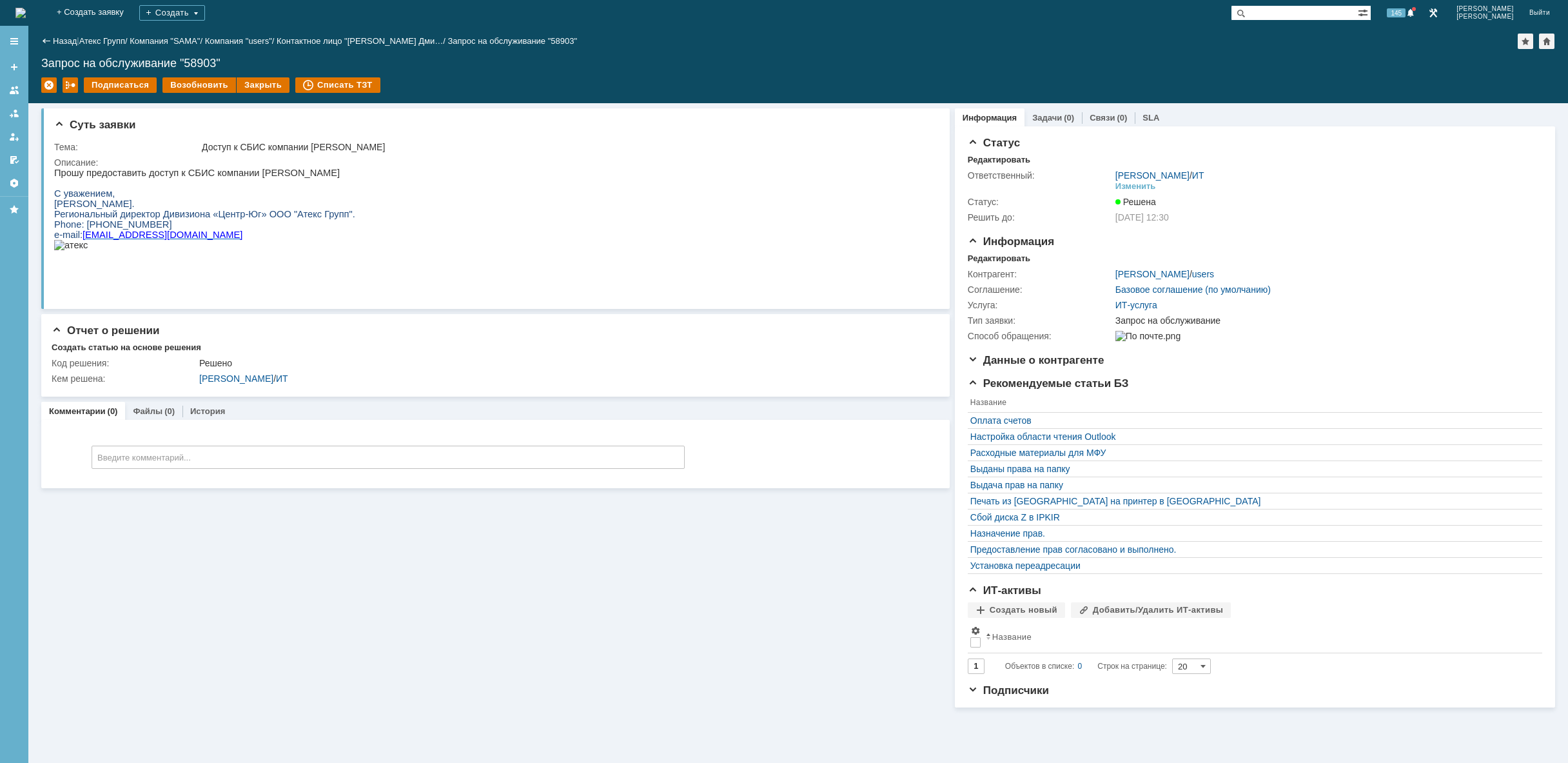
click at [26, 14] on img at bounding box center [20, 13] width 11 height 11
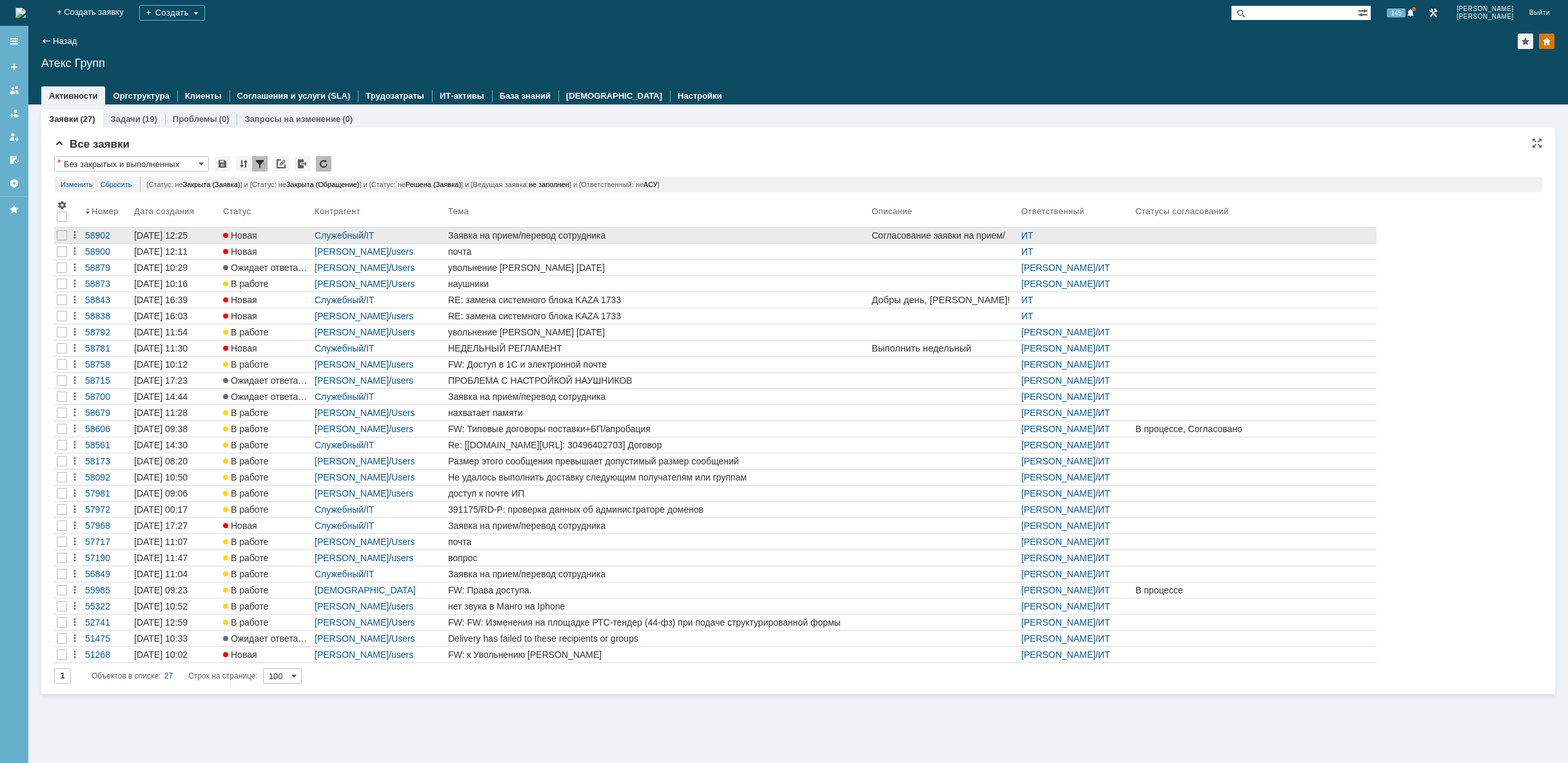
click at [605, 233] on div "Заявка на прием/перевод сотрудника" at bounding box center [657, 235] width 419 height 11
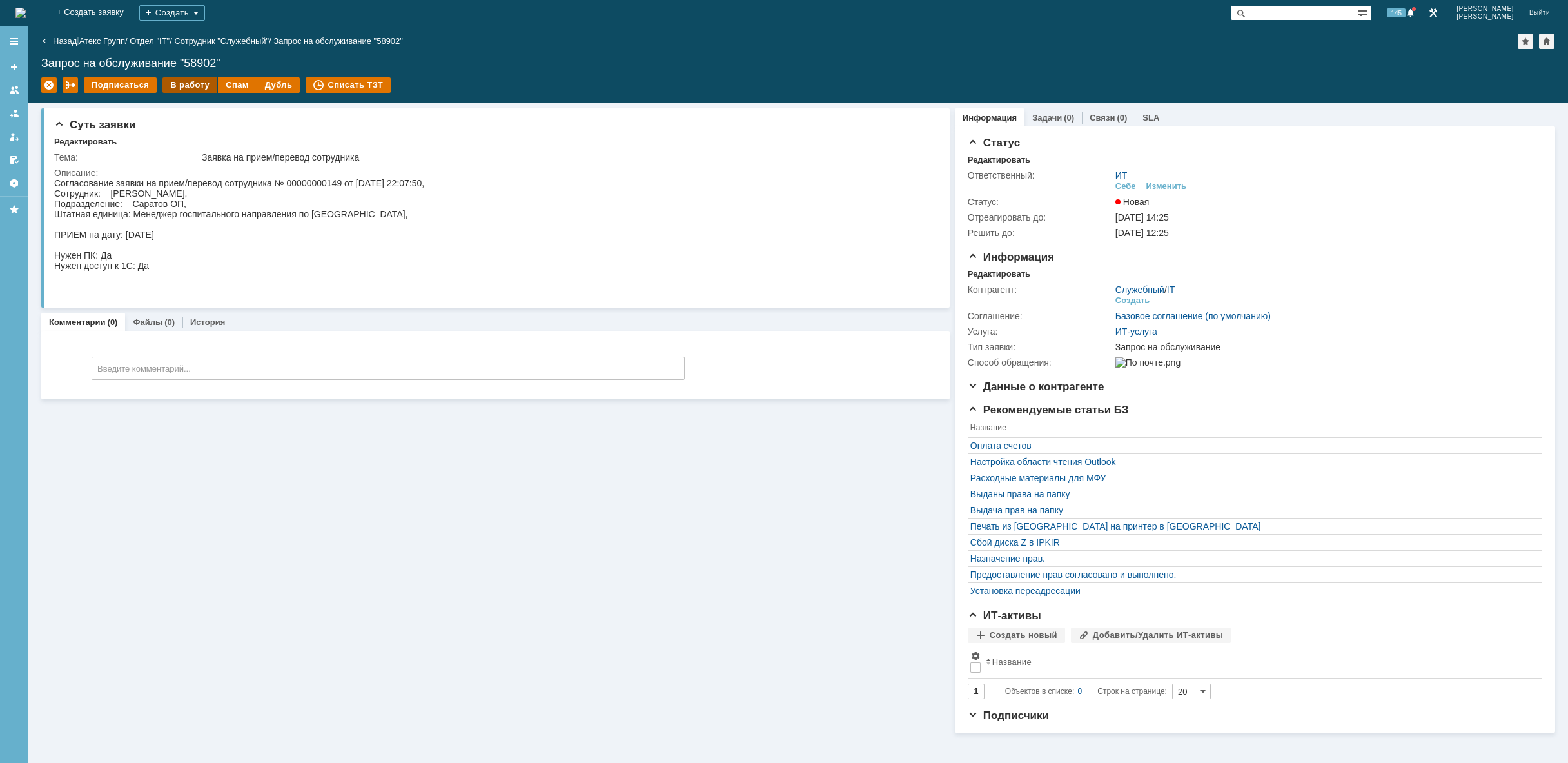
click at [177, 85] on div "В работу" at bounding box center [190, 84] width 55 height 15
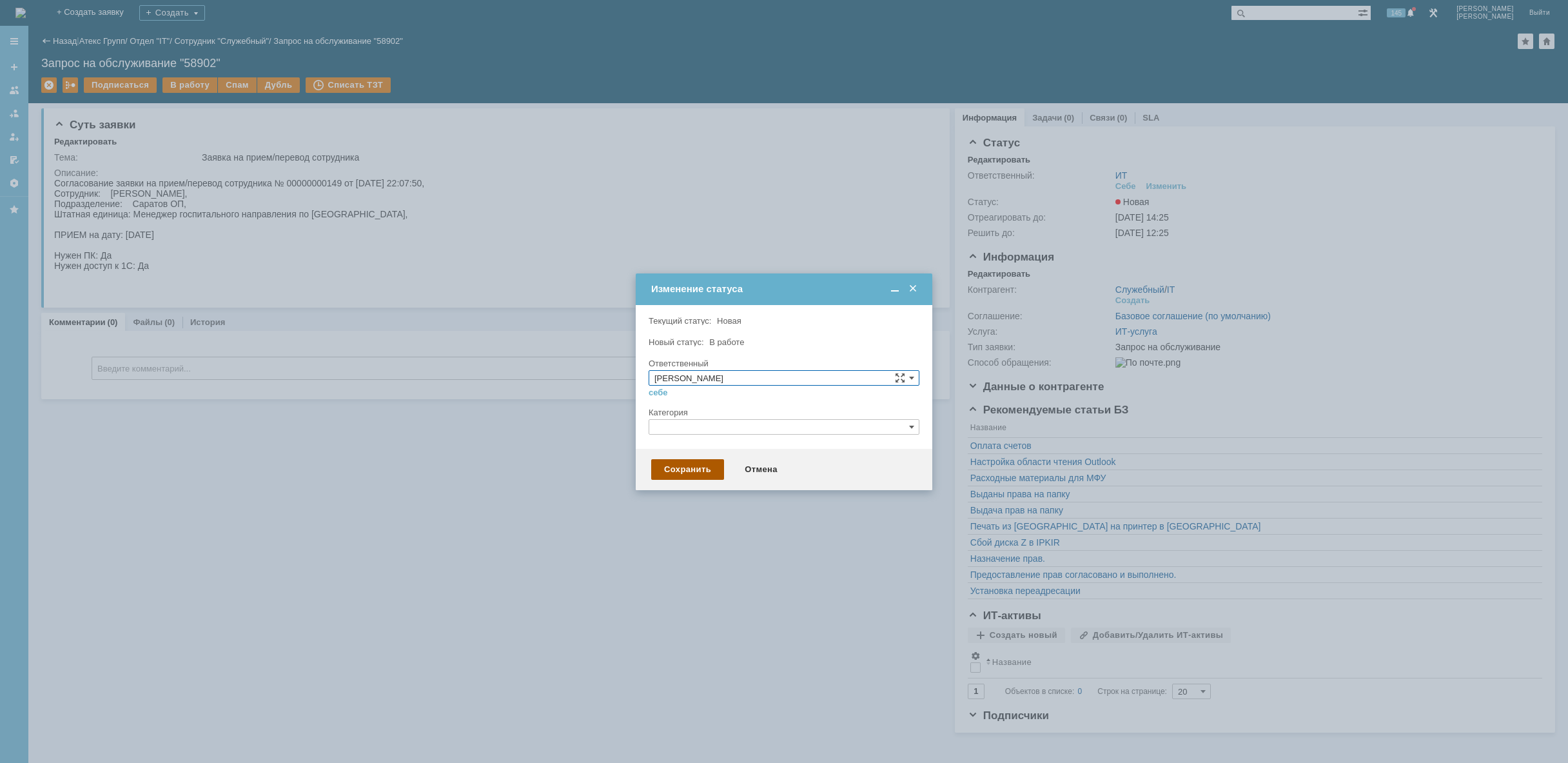
click at [682, 473] on div "Сохранить" at bounding box center [688, 469] width 73 height 20
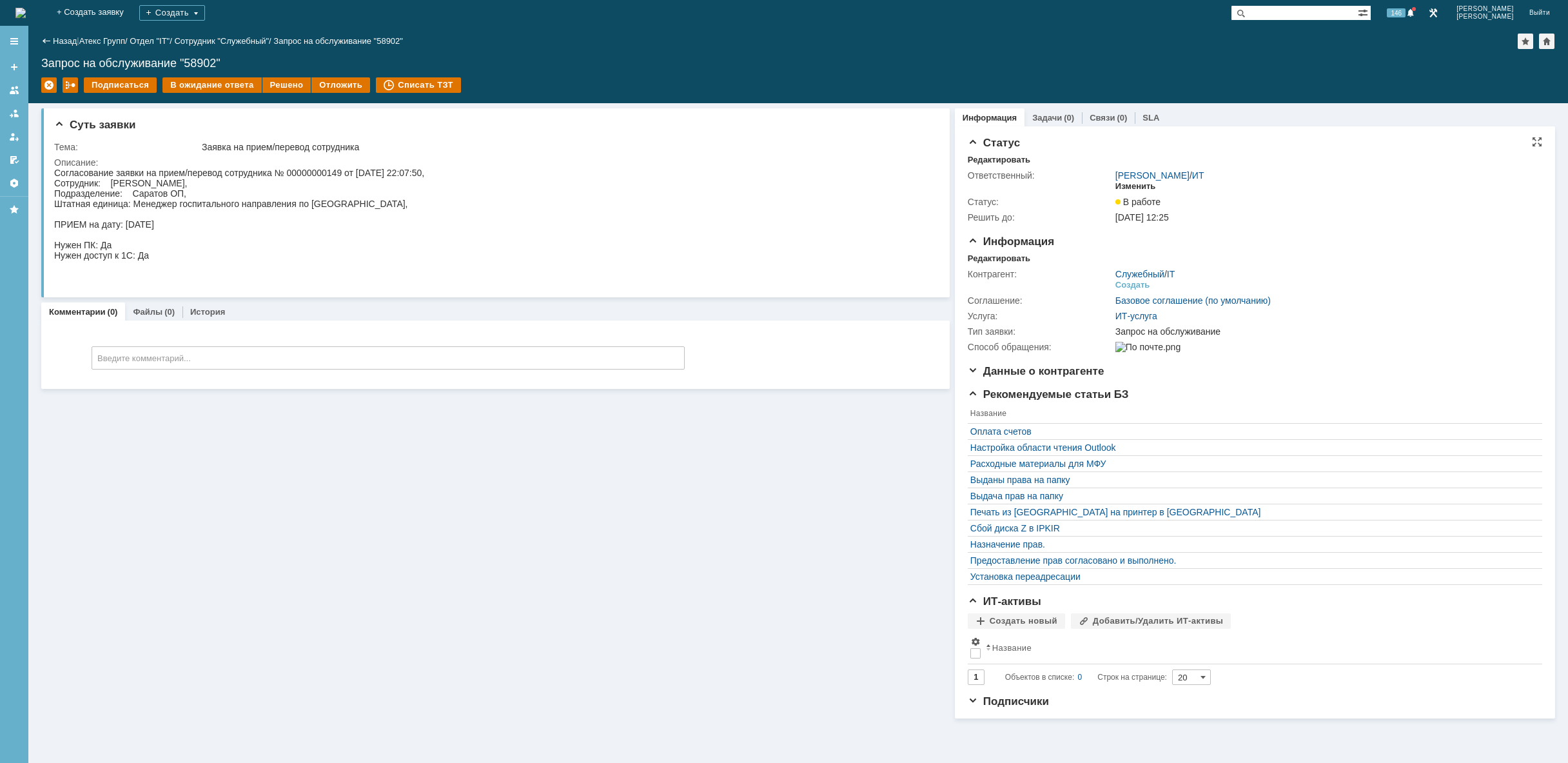
click at [1146, 188] on div "Изменить" at bounding box center [1136, 187] width 41 height 11
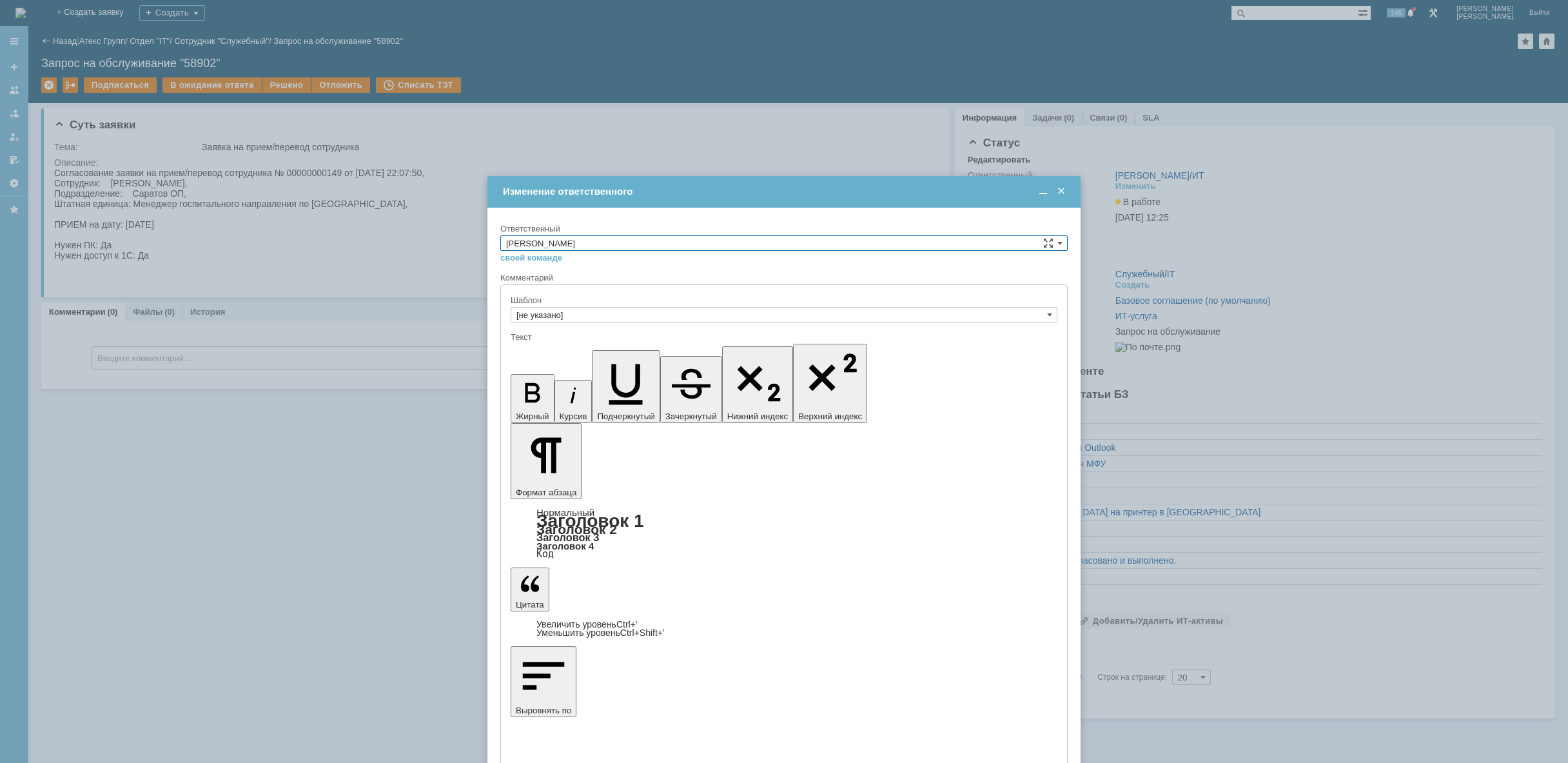
click at [759, 243] on input "[PERSON_NAME]" at bounding box center [784, 243] width 568 height 15
click at [612, 352] on span "АСУ" at bounding box center [784, 350] width 556 height 11
type input "АСУ"
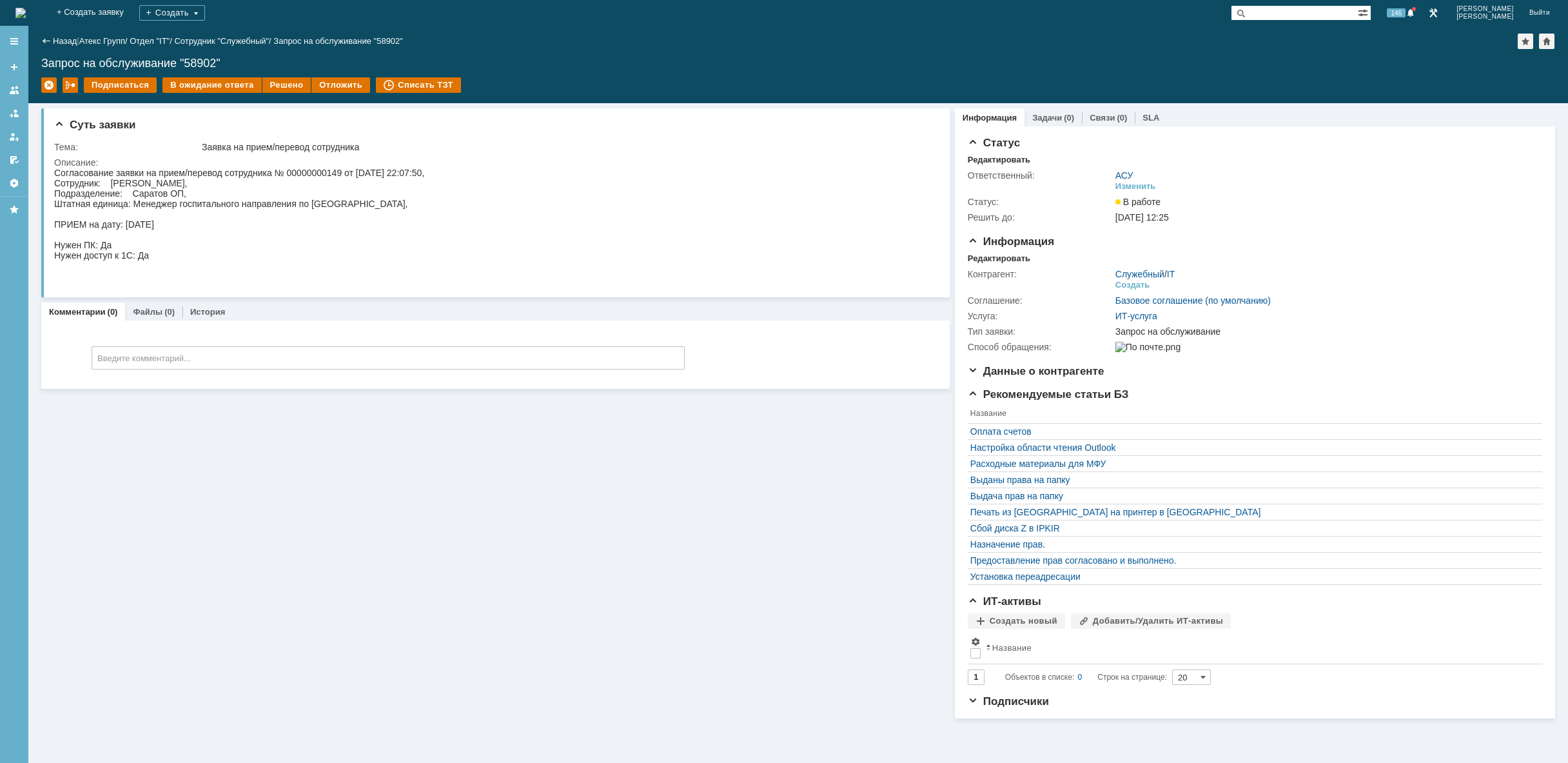
click at [26, 18] on img at bounding box center [20, 13] width 11 height 11
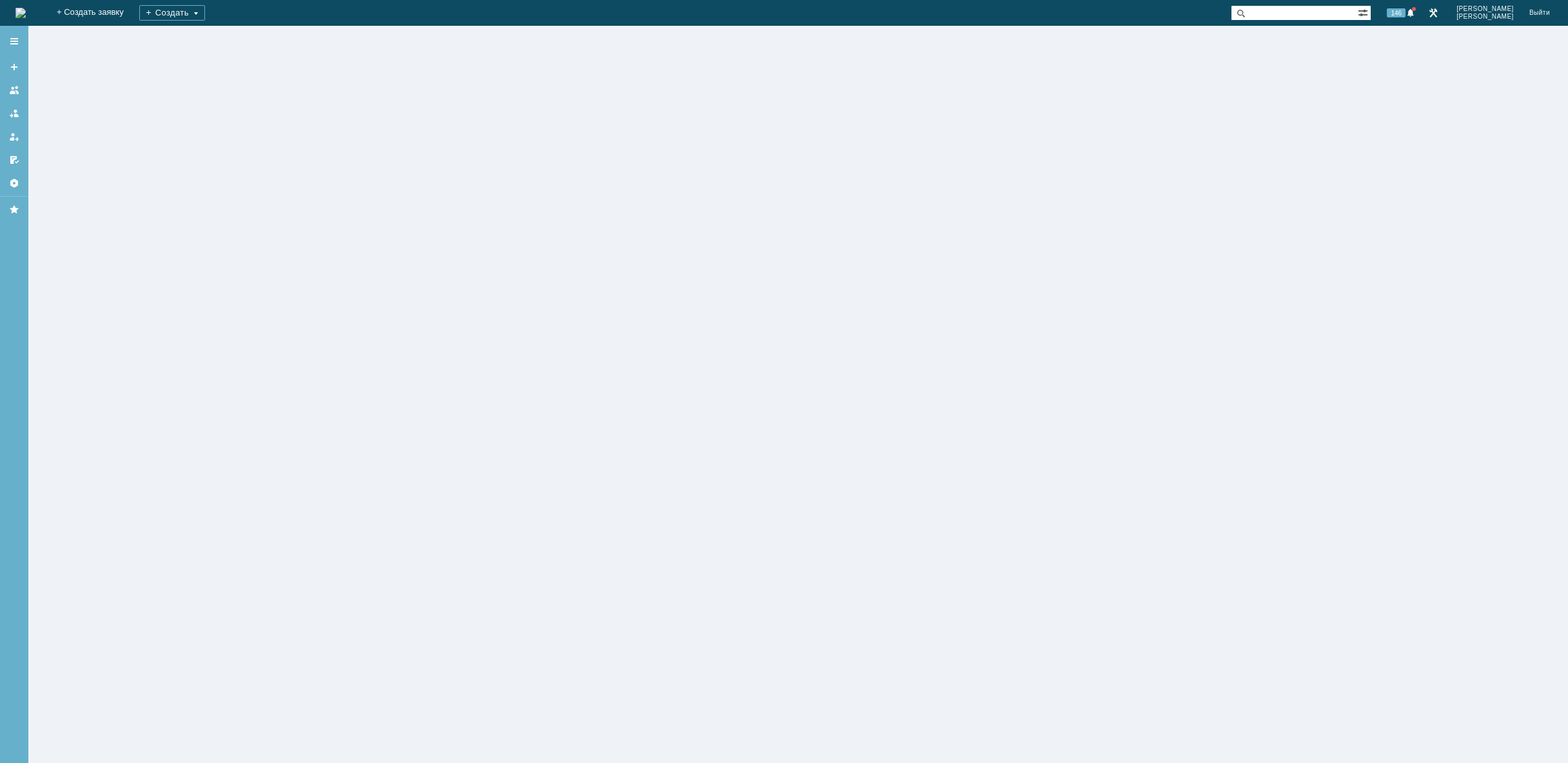
click at [26, 18] on img at bounding box center [20, 13] width 11 height 11
